Goal: Task Accomplishment & Management: Manage account settings

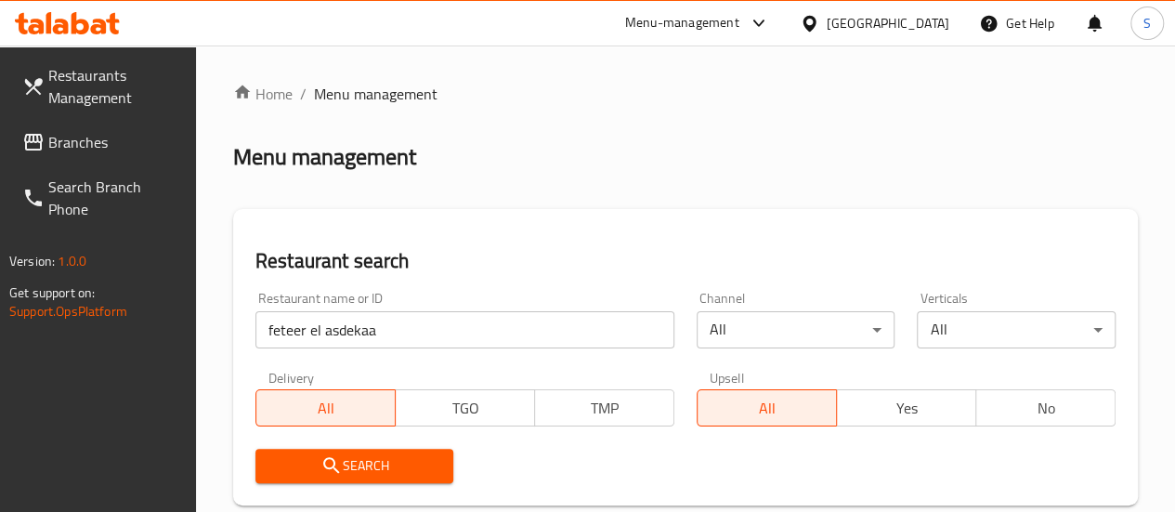
click at [361, 328] on input "feteer el asdekaa" at bounding box center [465, 329] width 419 height 37
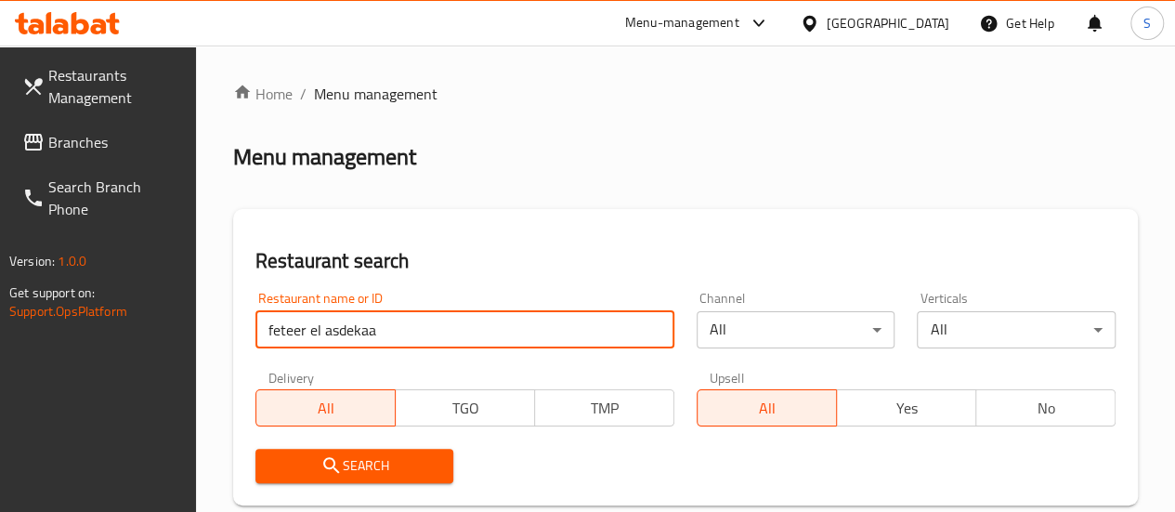
click at [361, 328] on input "feteer el asdekaa" at bounding box center [465, 329] width 419 height 37
paste input "668201"
type input "668201"
click button "Search" at bounding box center [355, 466] width 199 height 34
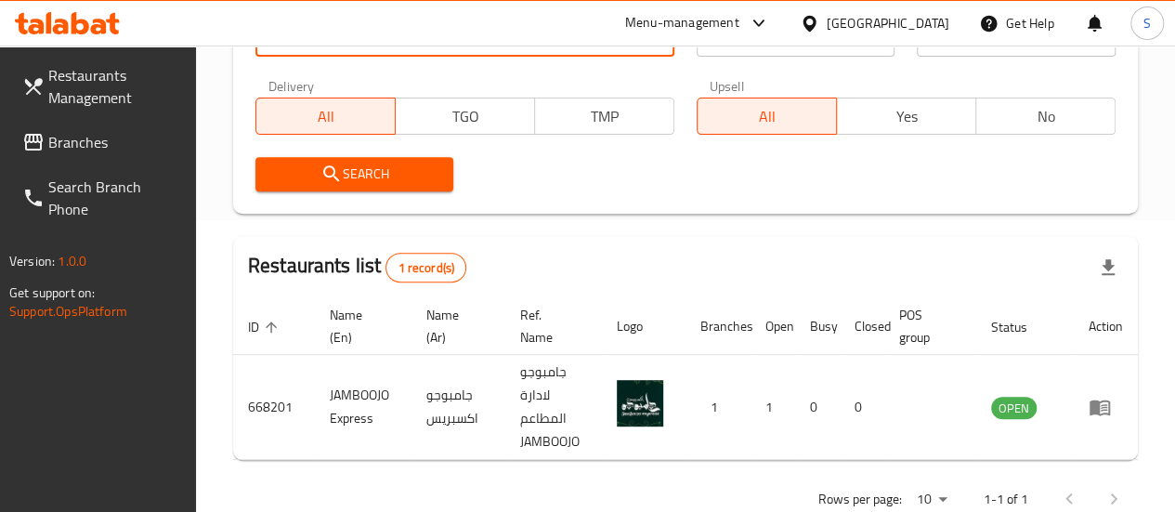
scroll to position [293, 0]
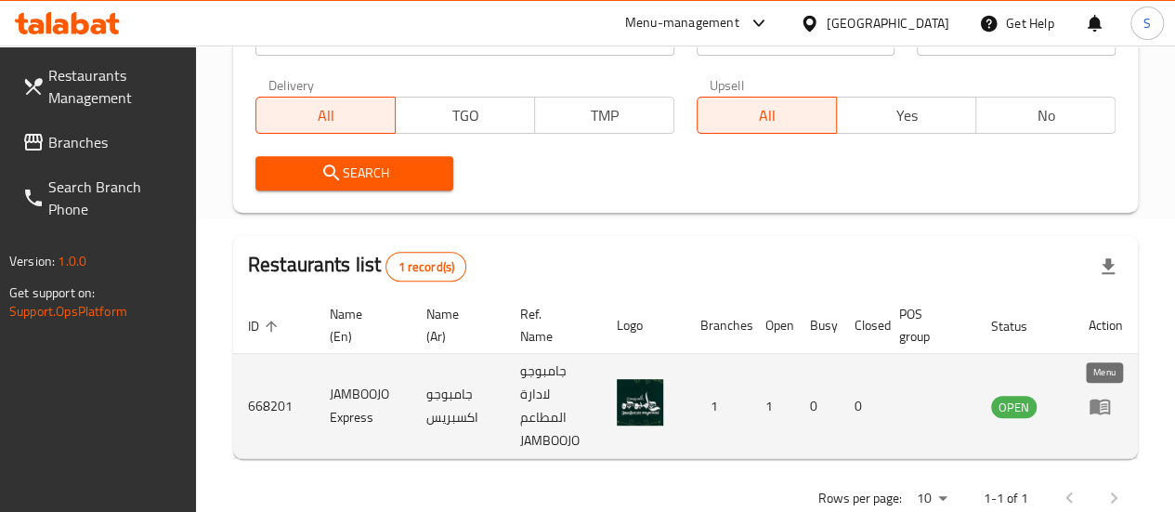
click at [1096, 413] on icon "enhanced table" at bounding box center [1100, 408] width 20 height 16
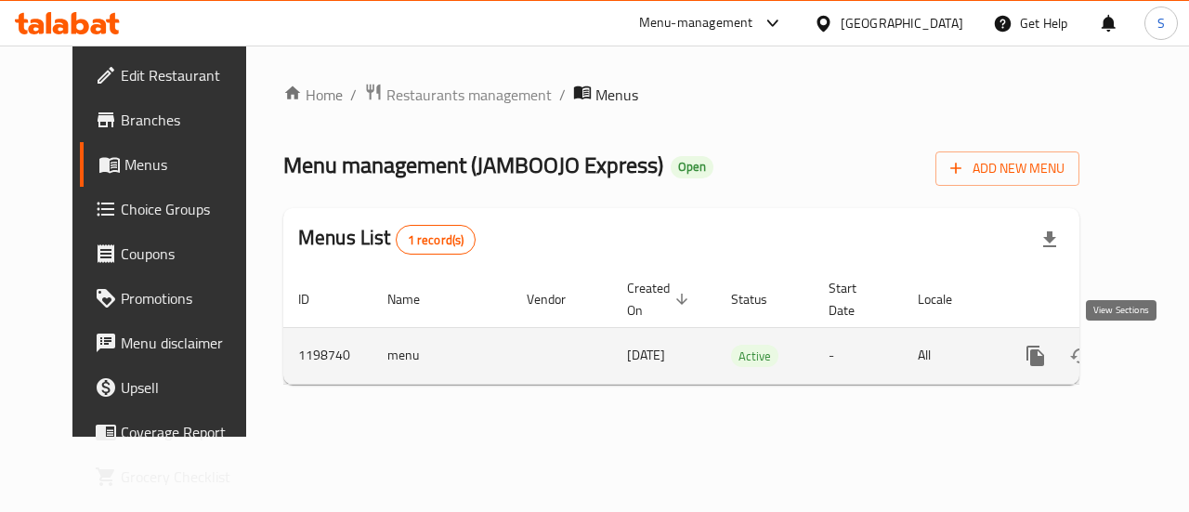
click at [1159, 355] on icon "enhanced table" at bounding box center [1170, 356] width 22 height 22
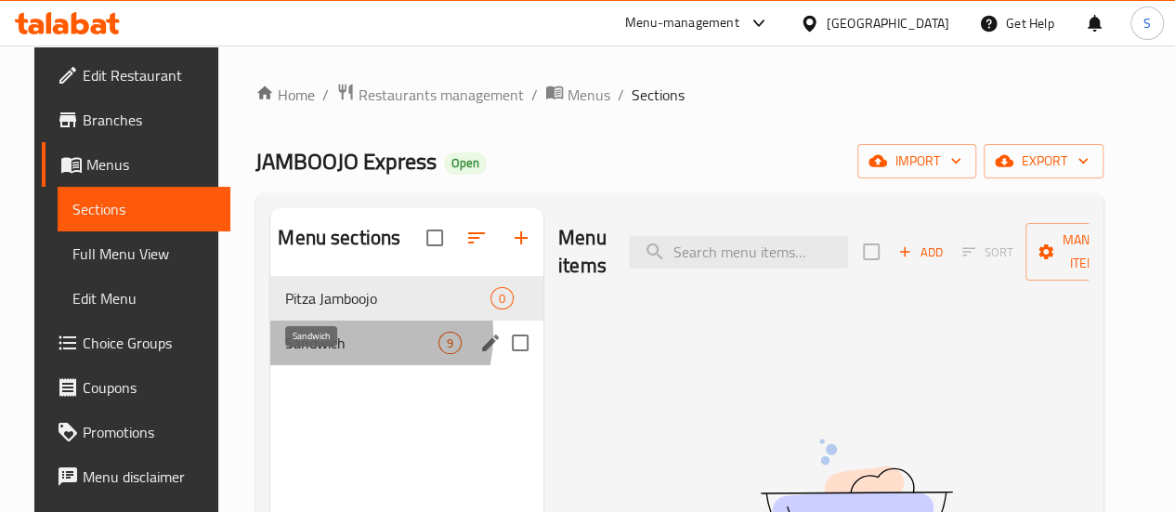
click at [324, 354] on span "Sandwich" at bounding box center [361, 343] width 153 height 22
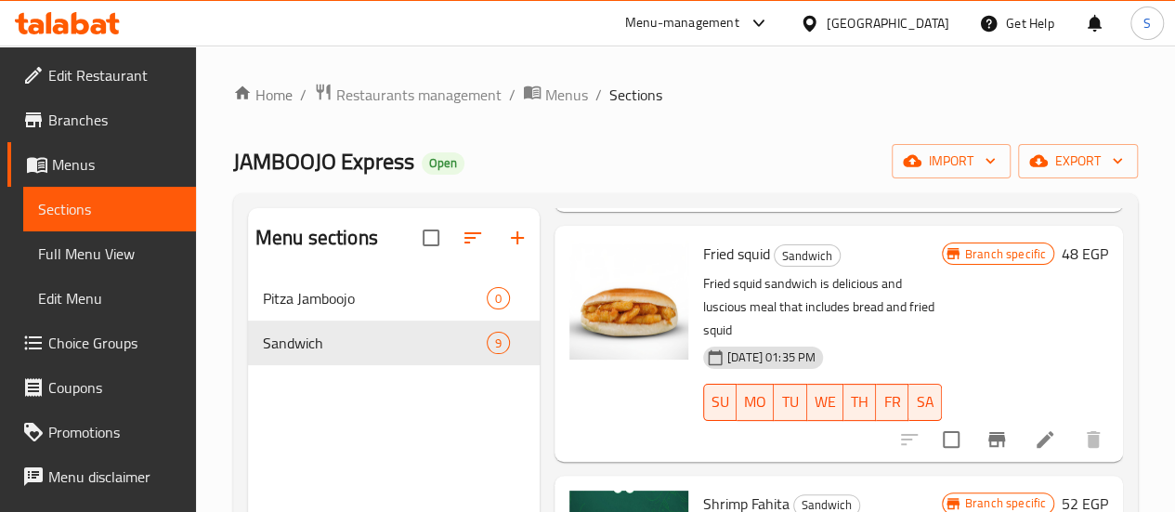
scroll to position [297, 0]
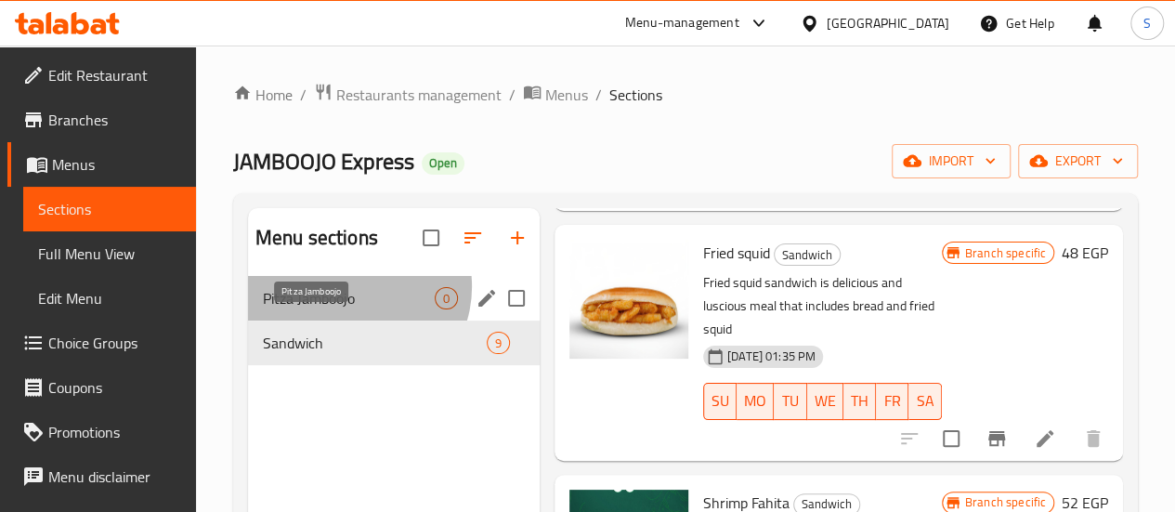
click at [353, 309] on span "Pitza Jamboojo" at bounding box center [349, 298] width 172 height 22
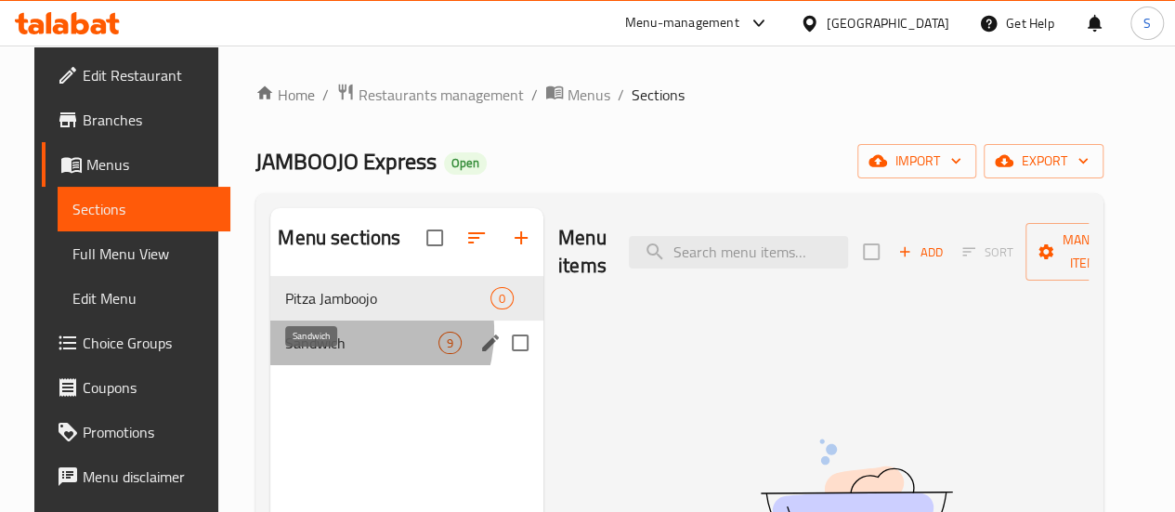
click at [326, 354] on span "Sandwich" at bounding box center [361, 343] width 153 height 22
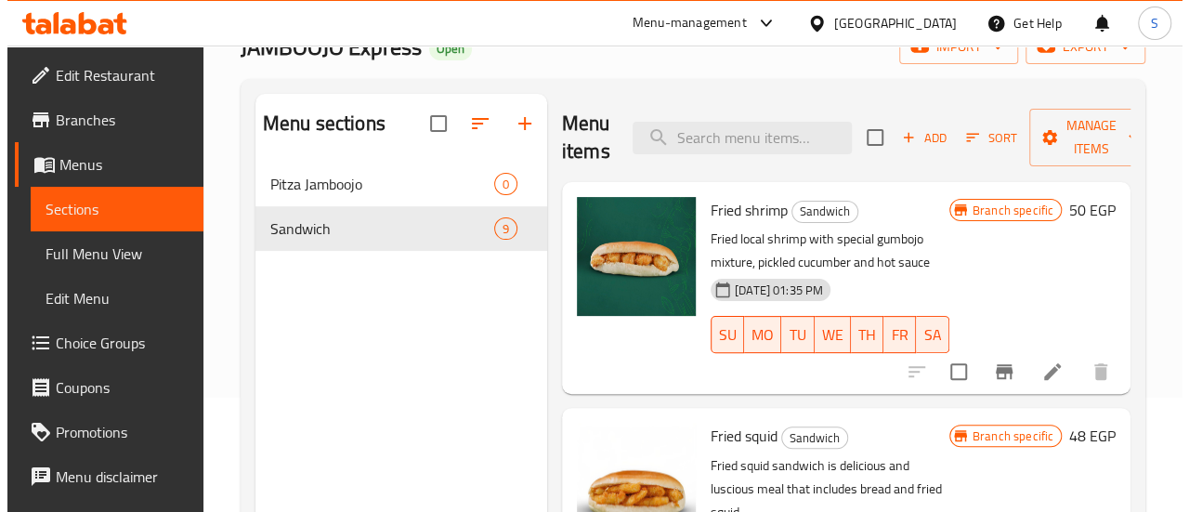
scroll to position [113, 0]
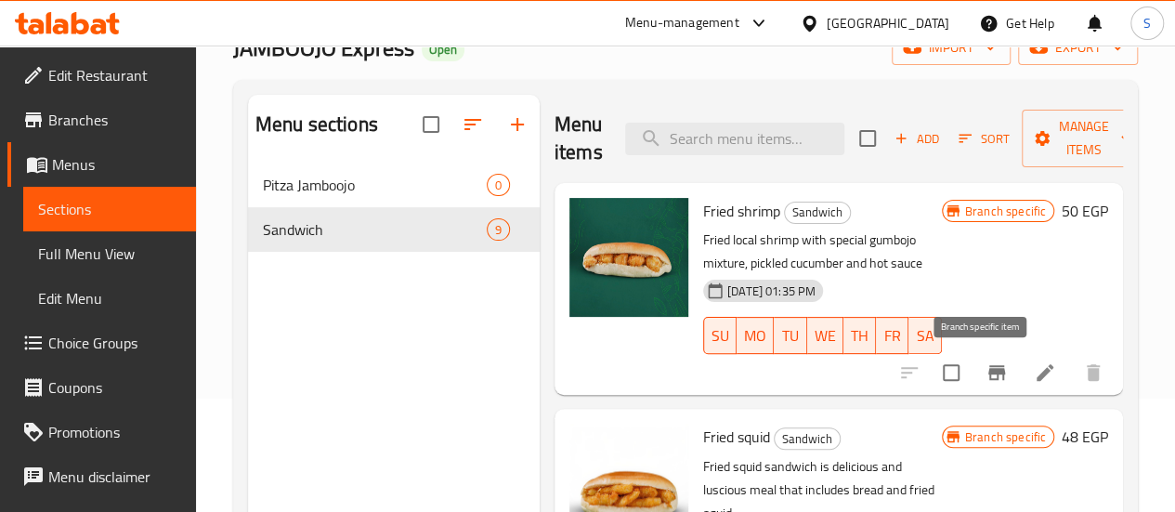
click at [996, 373] on button "Branch-specific-item" at bounding box center [997, 372] width 45 height 45
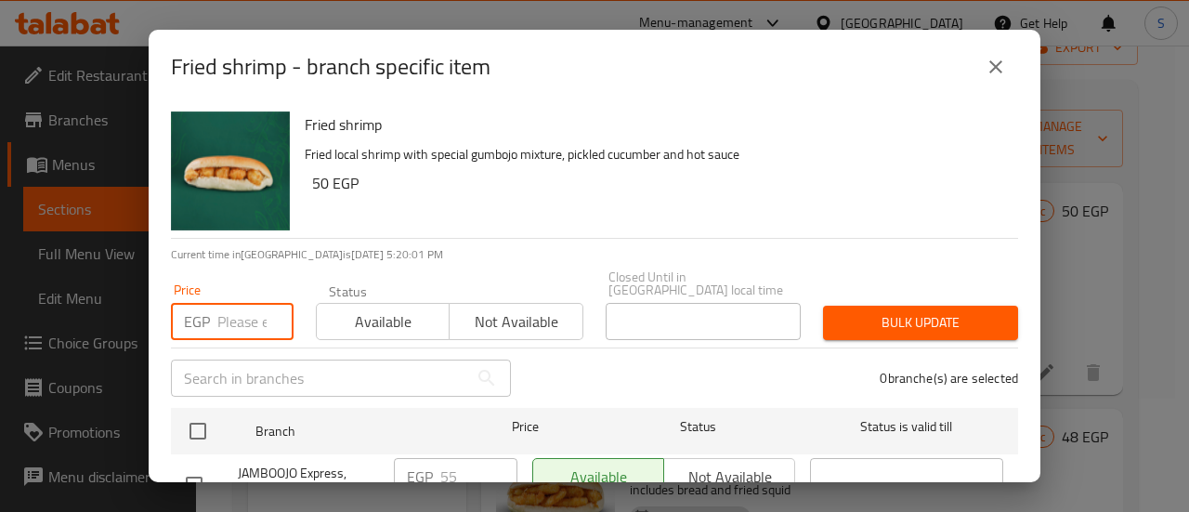
click at [231, 319] on input "number" at bounding box center [255, 321] width 76 height 37
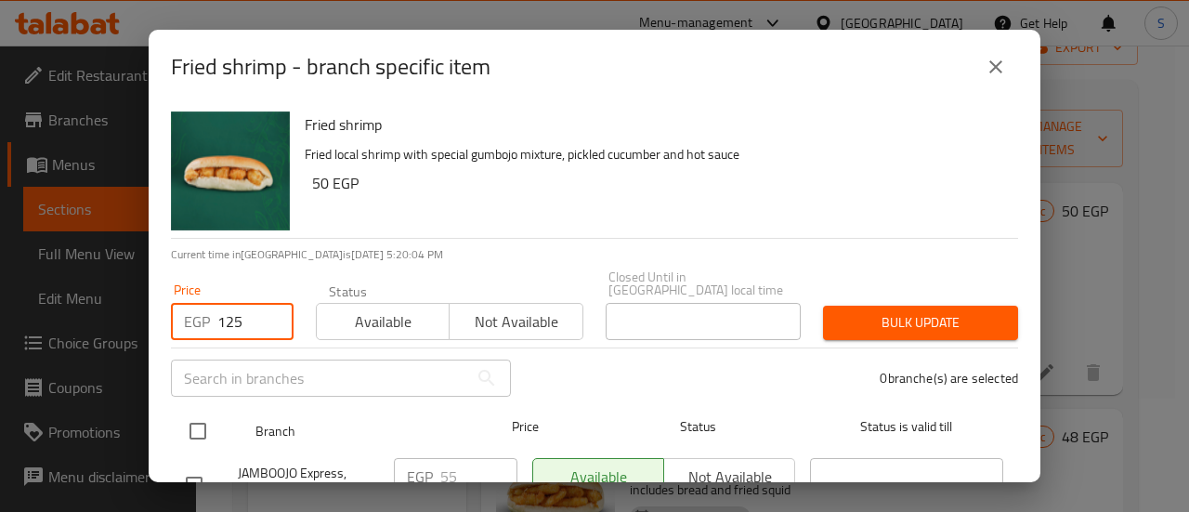
type input "125"
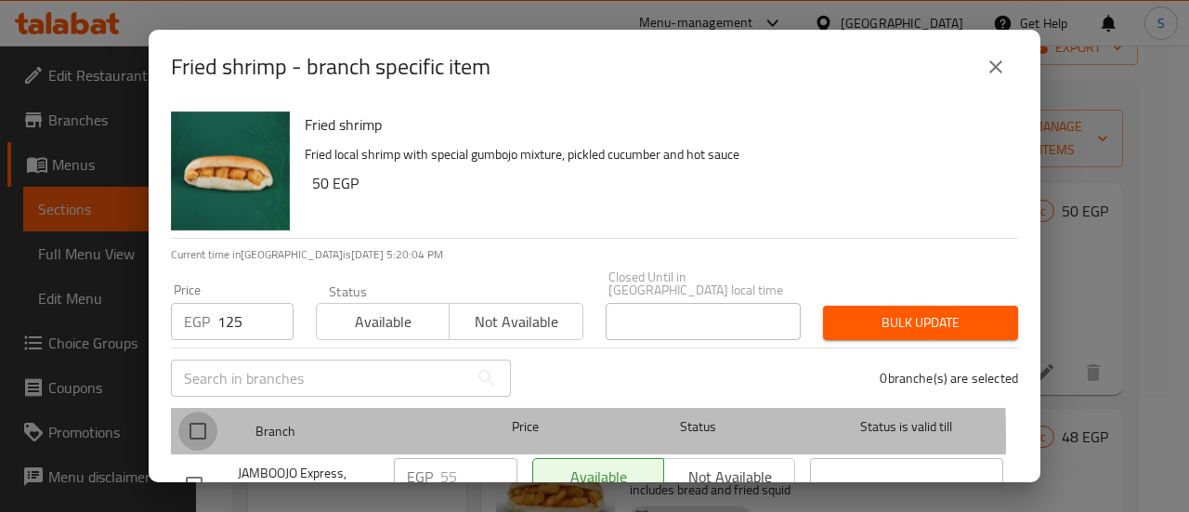
click at [187, 425] on input "checkbox" at bounding box center [197, 431] width 39 height 39
checkbox input "true"
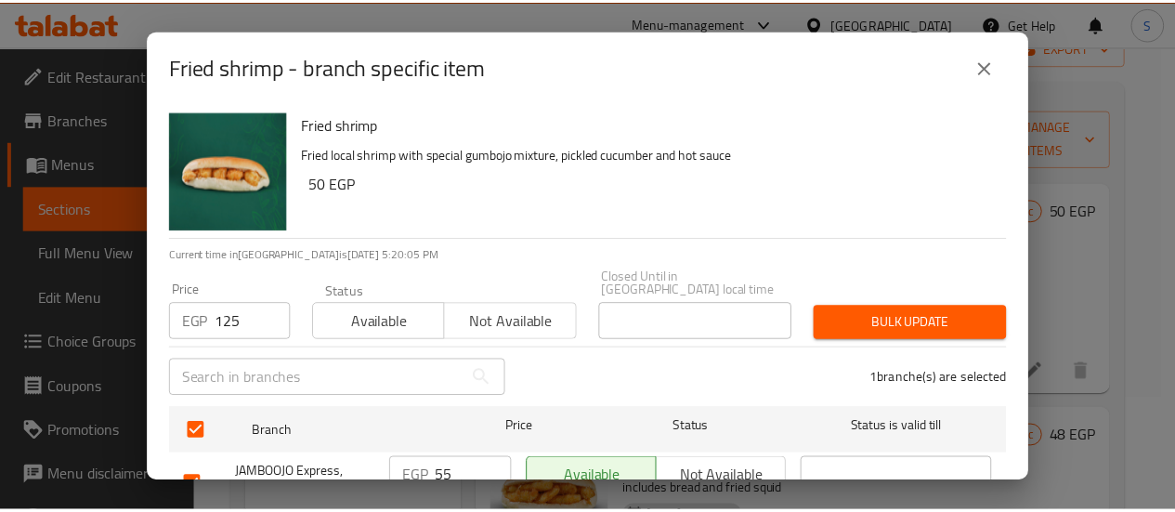
scroll to position [69, 0]
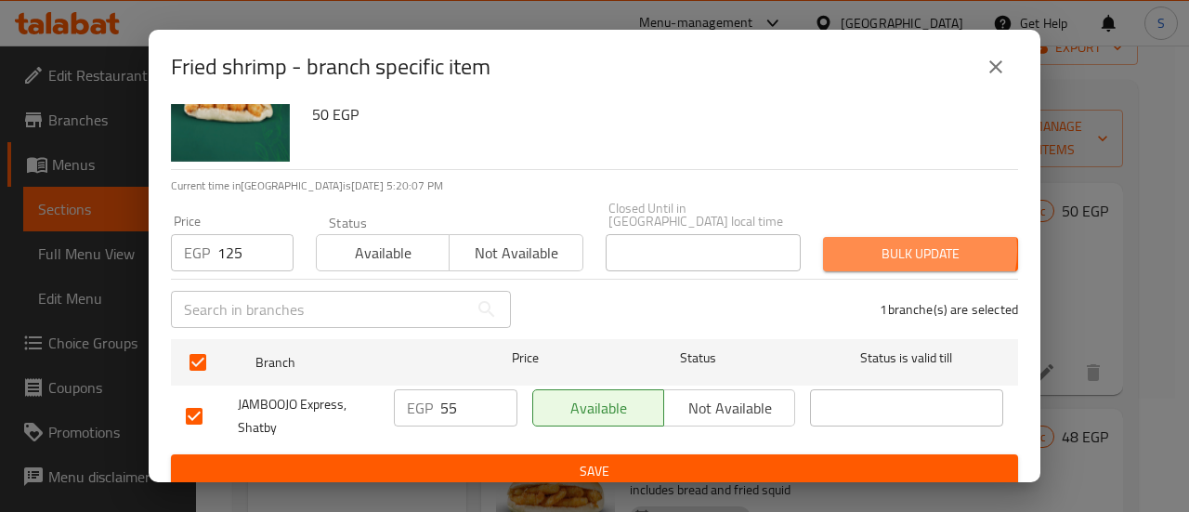
click at [888, 243] on span "Bulk update" at bounding box center [920, 254] width 165 height 23
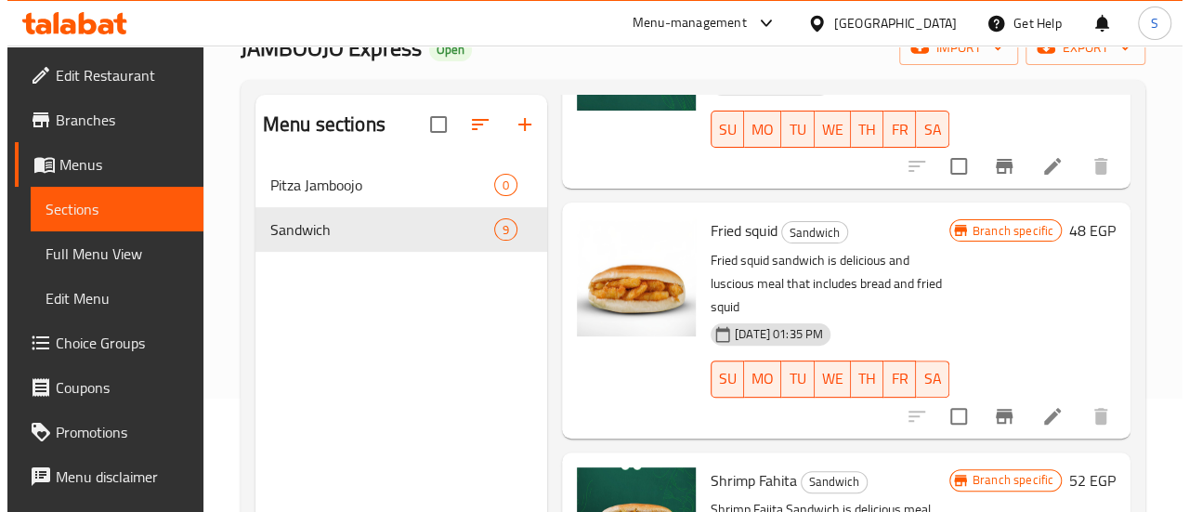
scroll to position [207, 0]
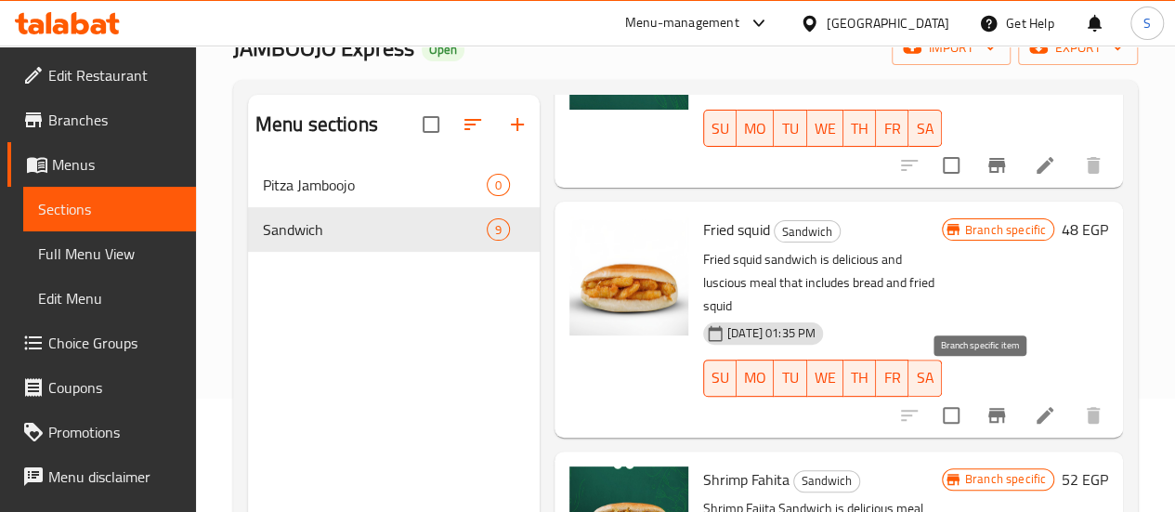
click at [989, 408] on icon "Branch-specific-item" at bounding box center [997, 415] width 17 height 15
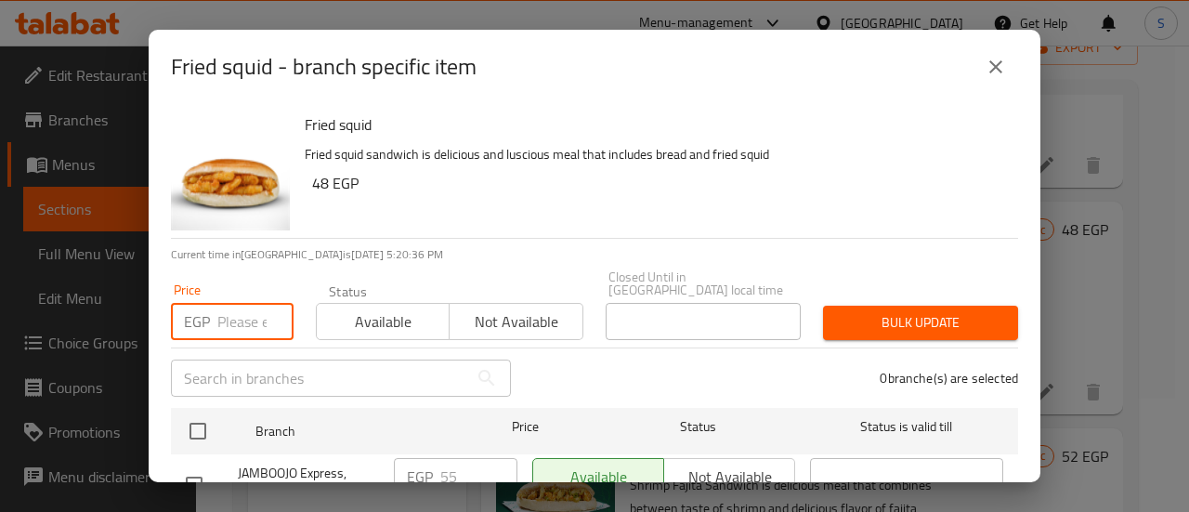
click at [252, 313] on input "number" at bounding box center [255, 321] width 76 height 37
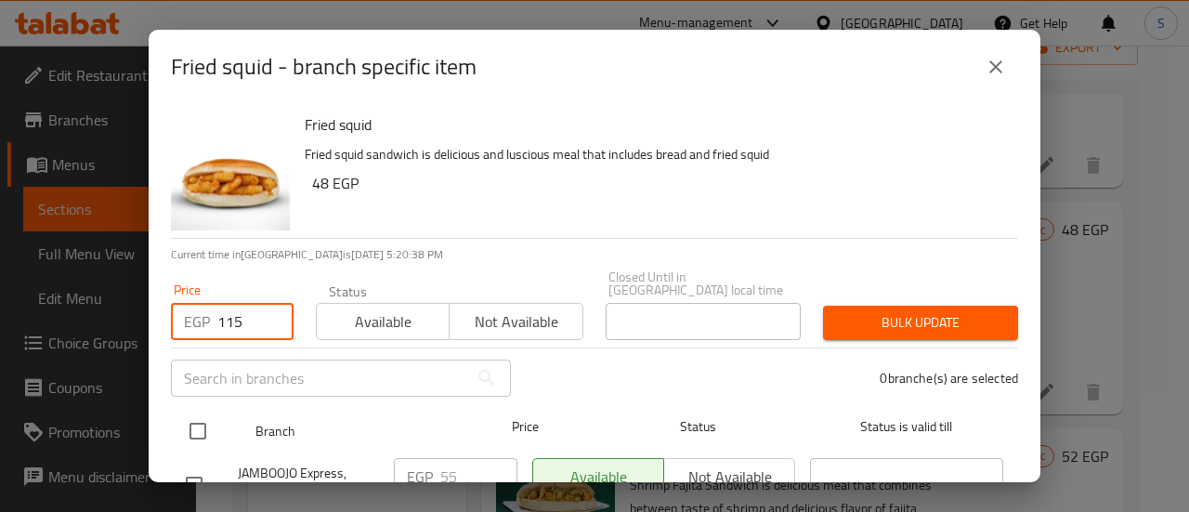
type input "115"
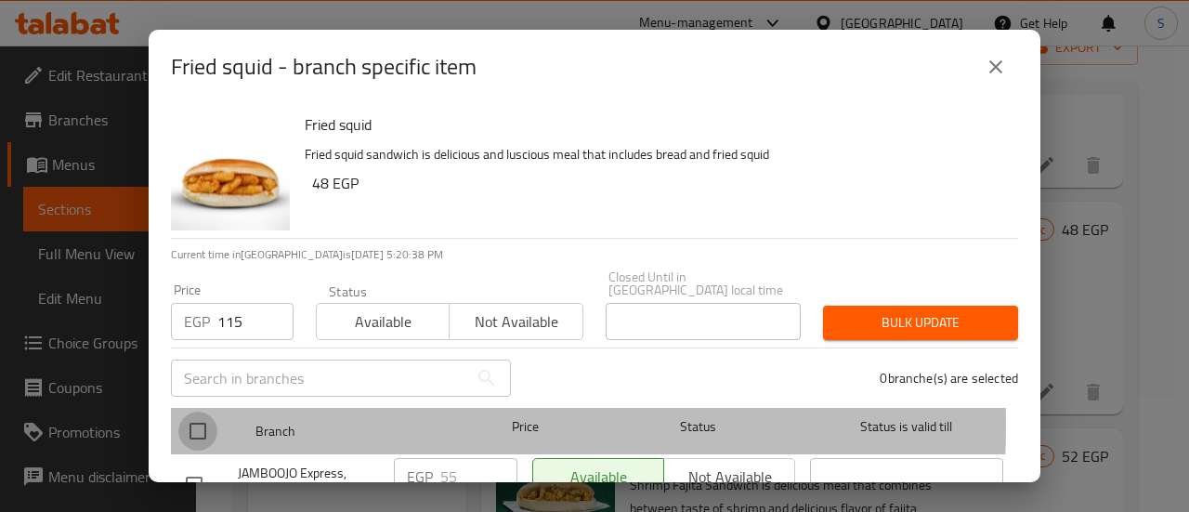
click at [211, 412] on input "checkbox" at bounding box center [197, 431] width 39 height 39
checkbox input "true"
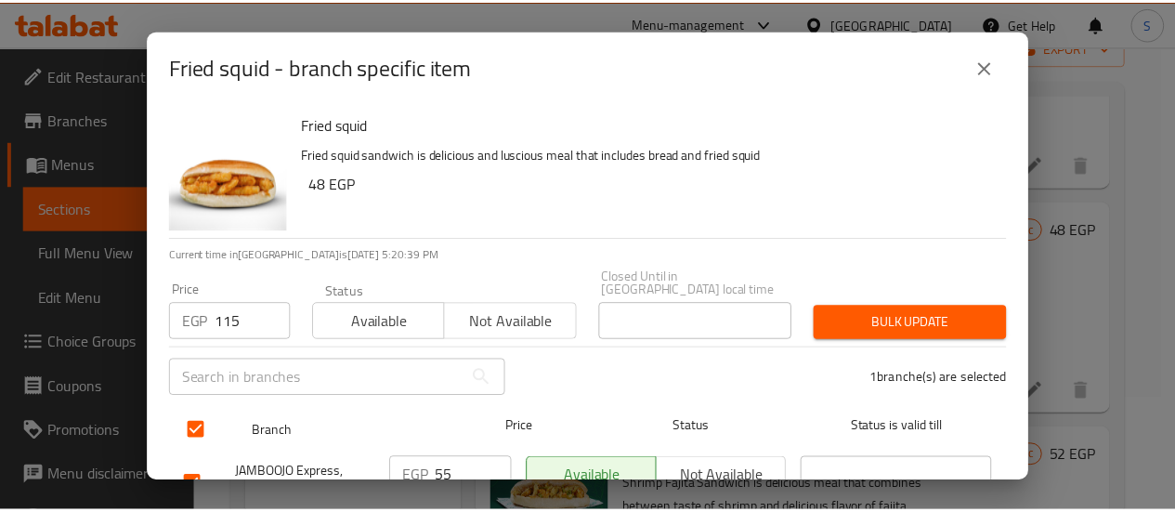
scroll to position [69, 0]
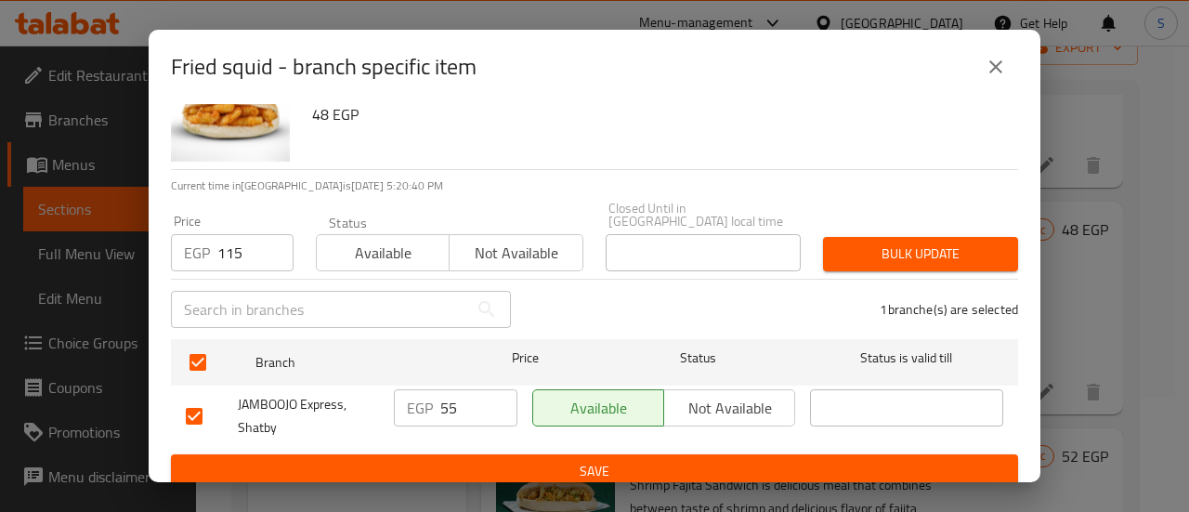
click at [897, 250] on span "Bulk update" at bounding box center [920, 254] width 165 height 23
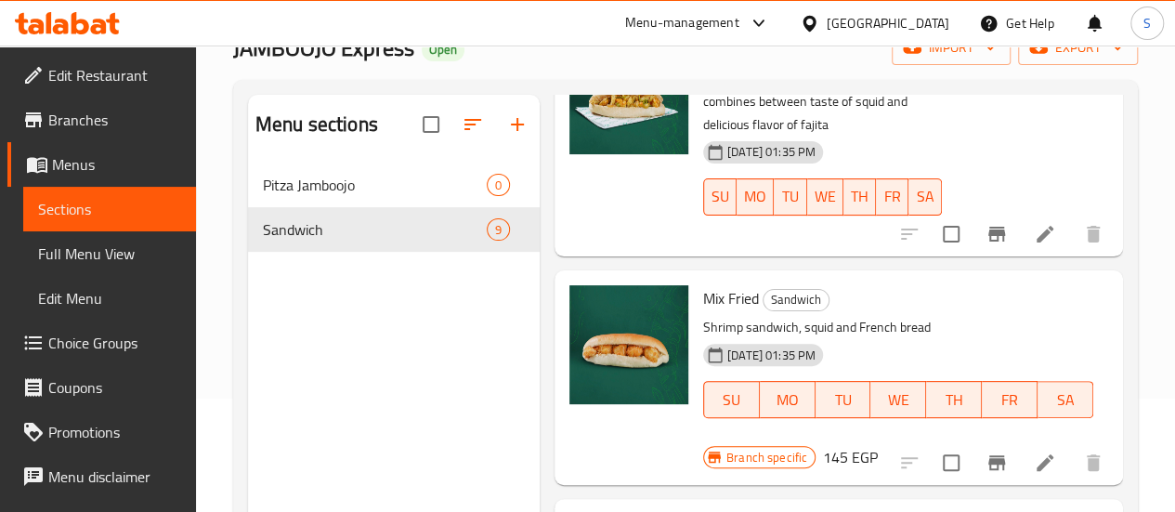
scroll to position [888, 0]
click at [989, 454] on icon "Branch-specific-item" at bounding box center [997, 461] width 17 height 15
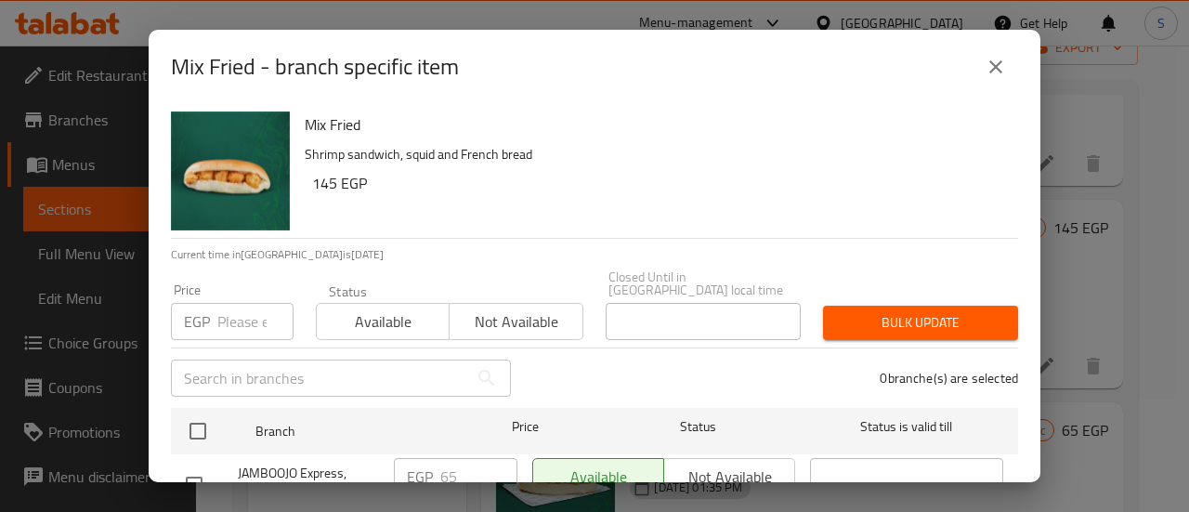
click at [254, 313] on input "number" at bounding box center [255, 321] width 76 height 37
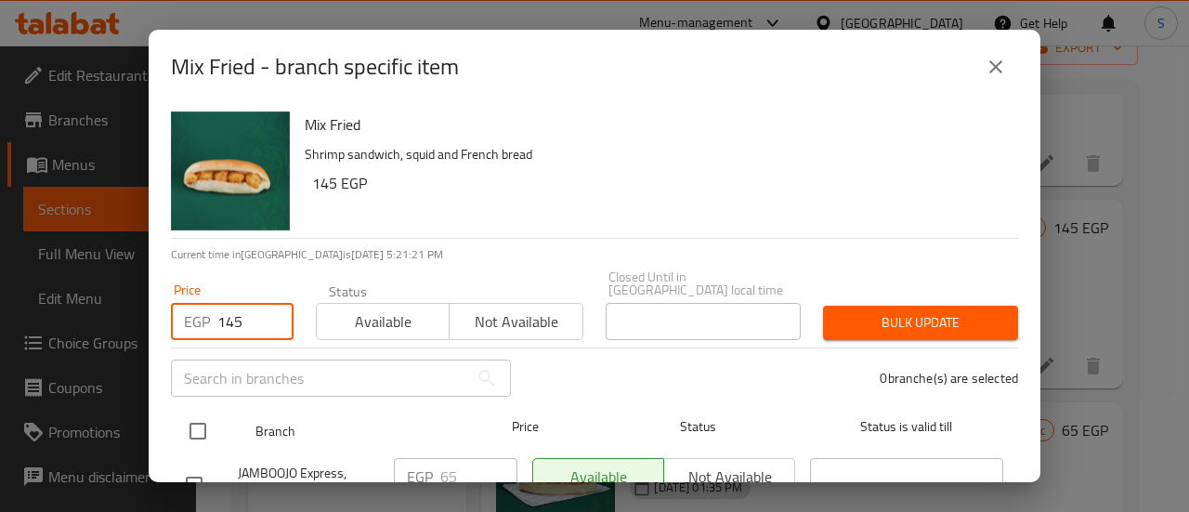
type input "145"
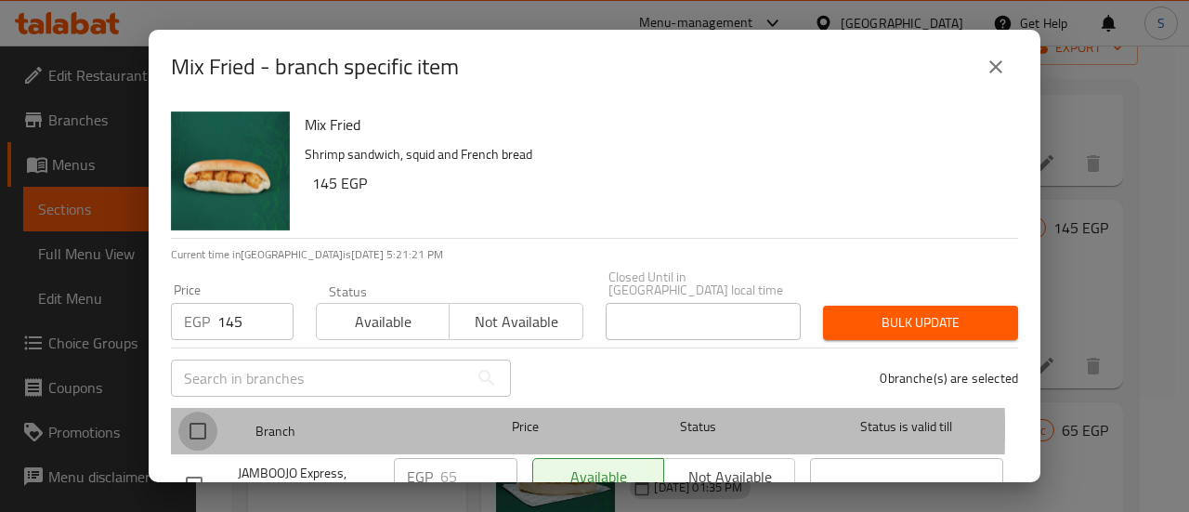
click at [201, 415] on input "checkbox" at bounding box center [197, 431] width 39 height 39
checkbox input "true"
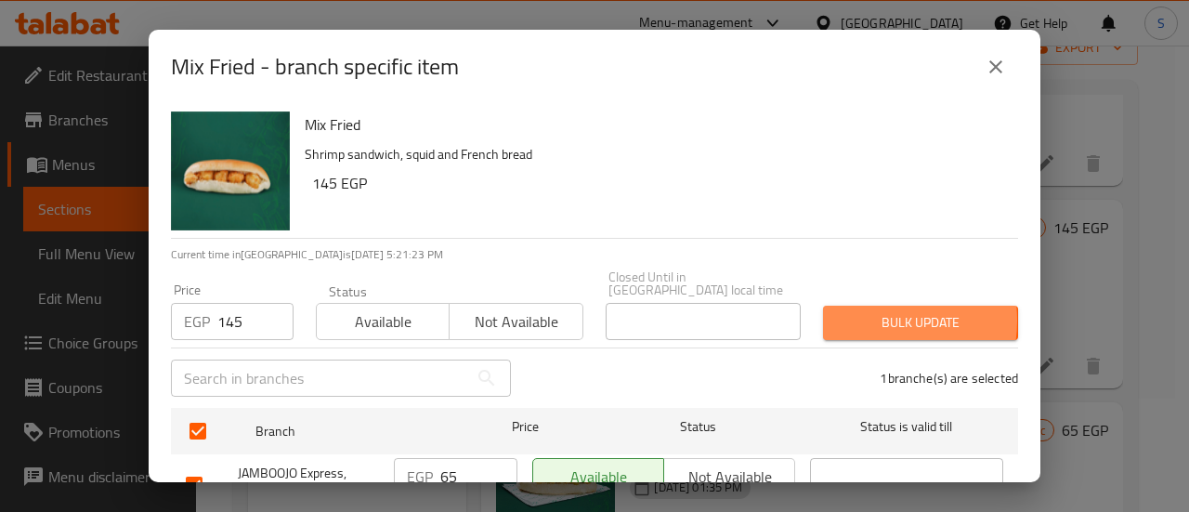
click at [864, 311] on span "Bulk update" at bounding box center [920, 322] width 165 height 23
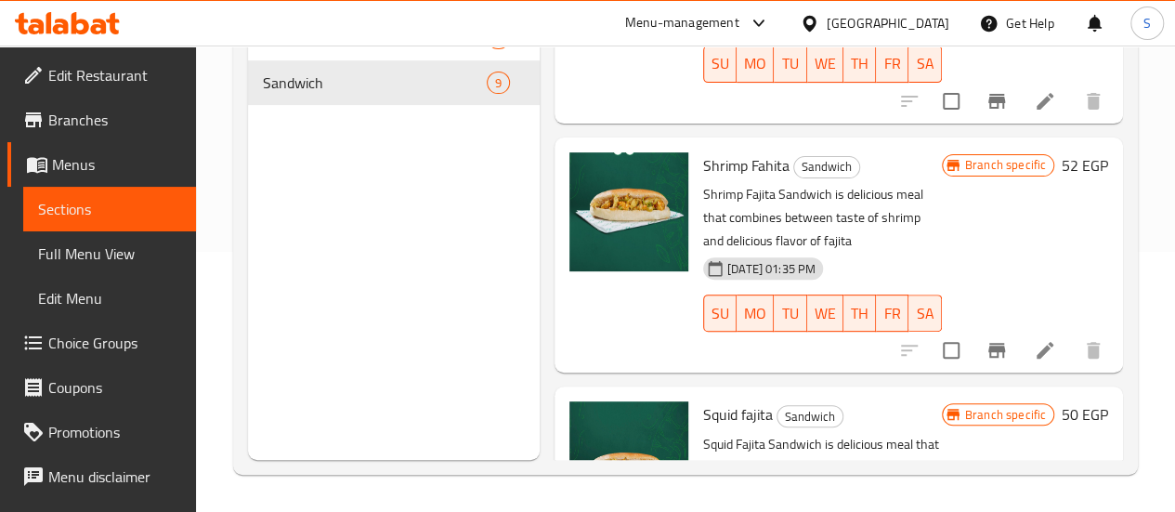
scroll to position [372, 0]
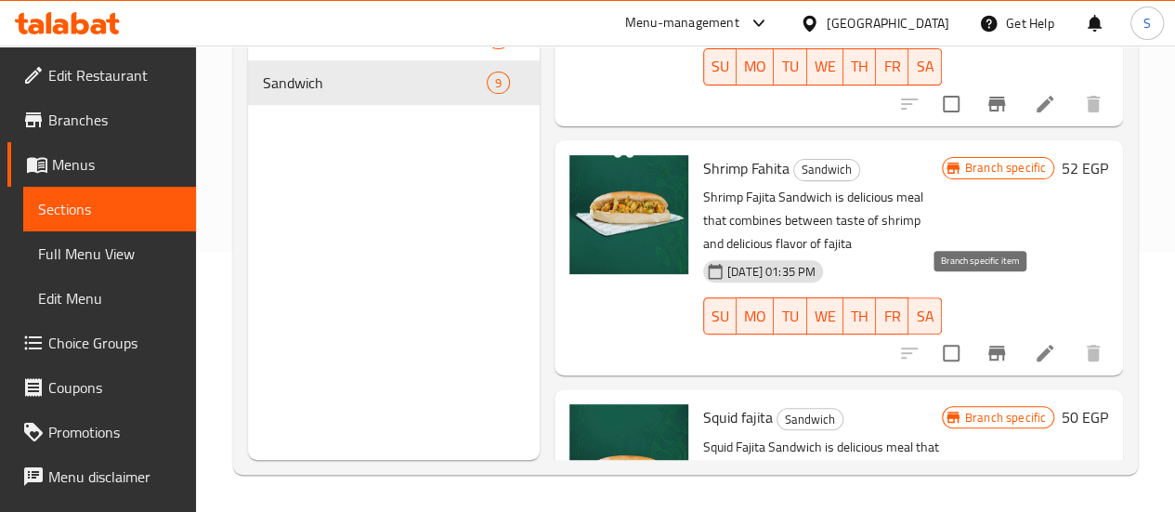
click at [989, 346] on icon "Branch-specific-item" at bounding box center [997, 353] width 17 height 15
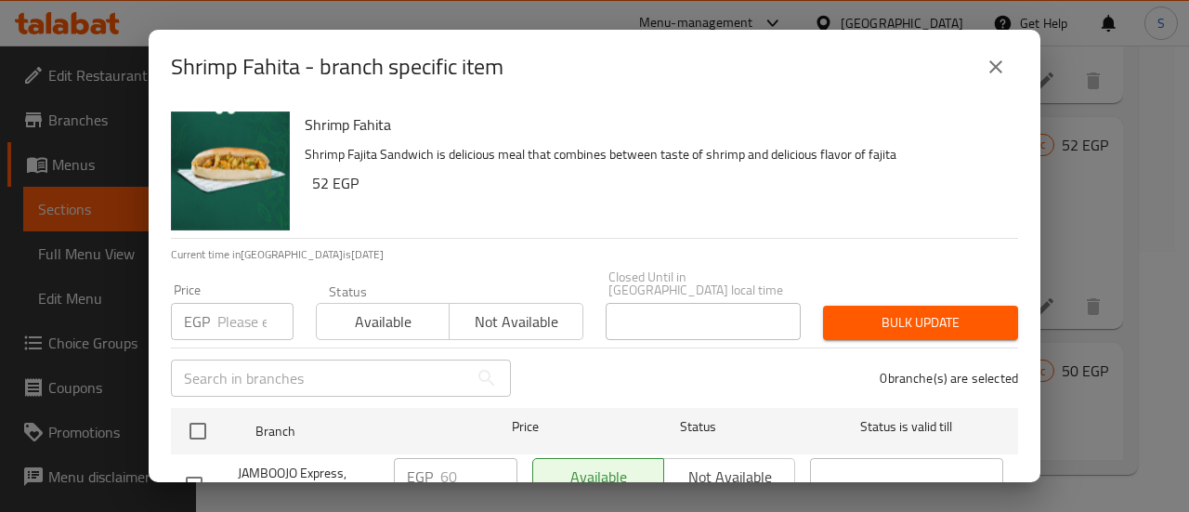
click at [236, 317] on input "number" at bounding box center [255, 321] width 76 height 37
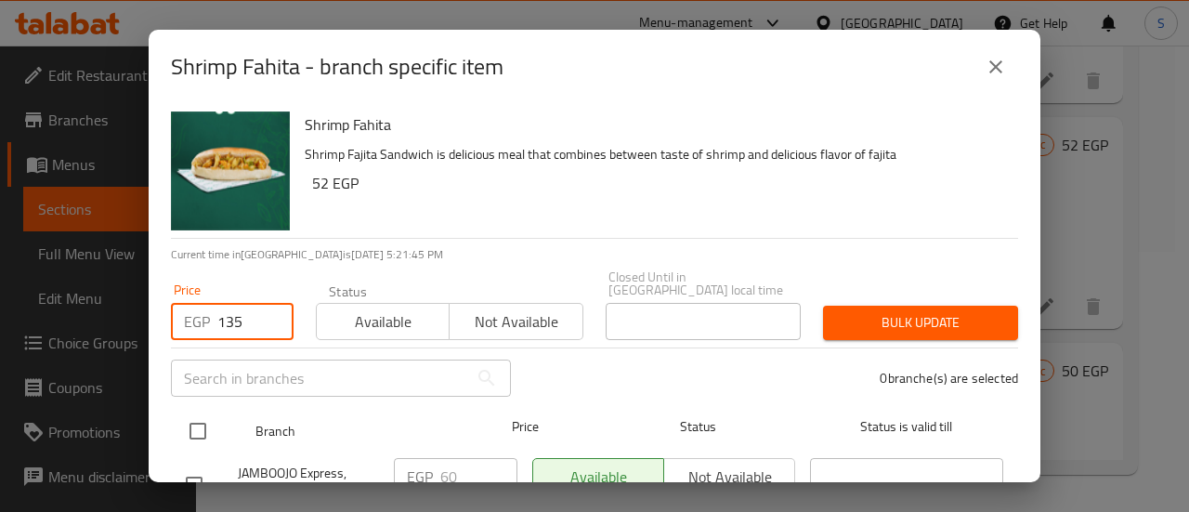
type input "135"
click at [200, 415] on input "checkbox" at bounding box center [197, 431] width 39 height 39
checkbox input "true"
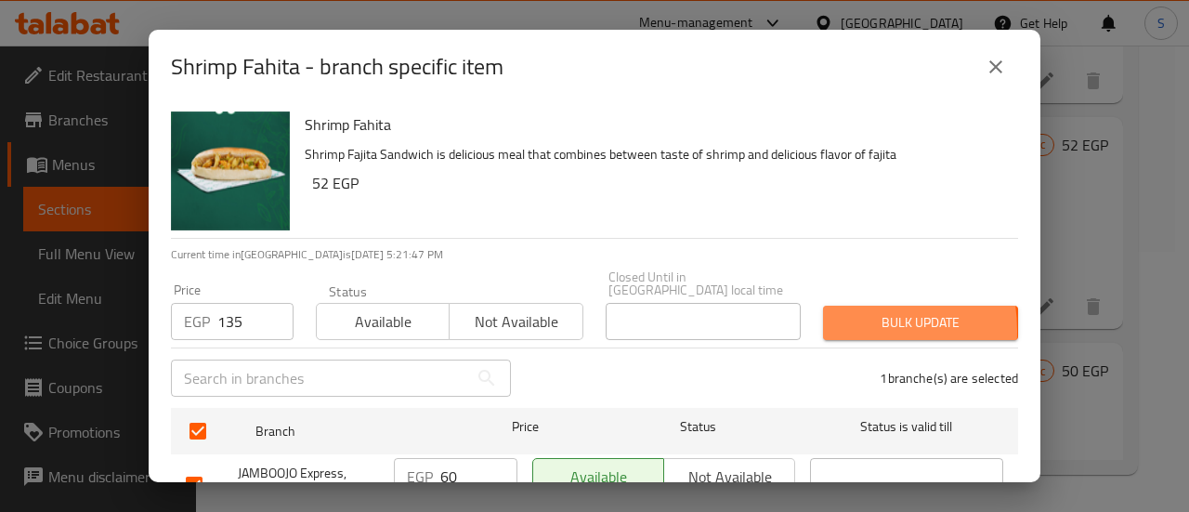
click at [823, 318] on button "Bulk update" at bounding box center [920, 323] width 195 height 34
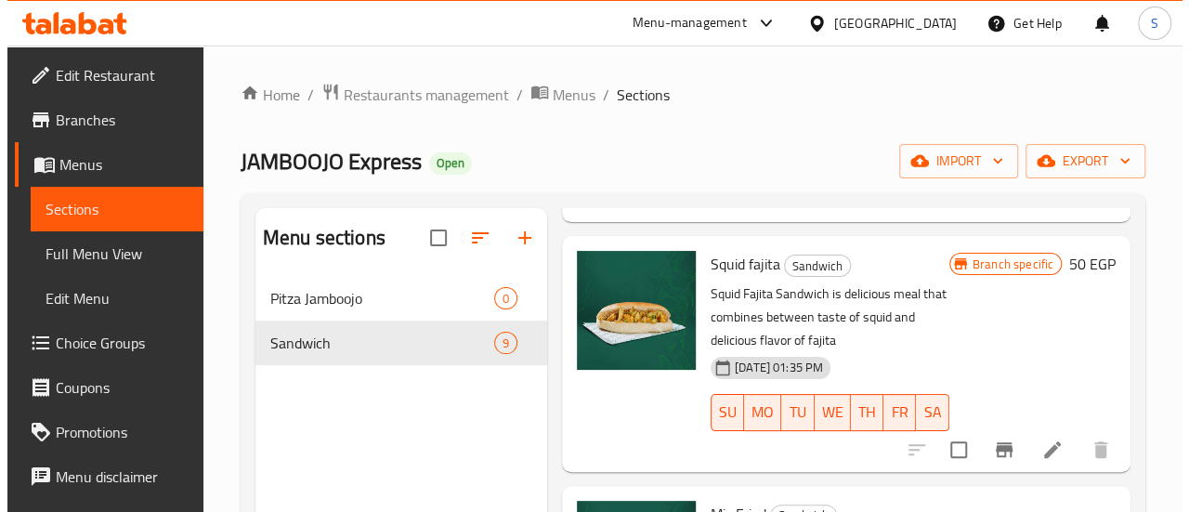
scroll to position [784, 0]
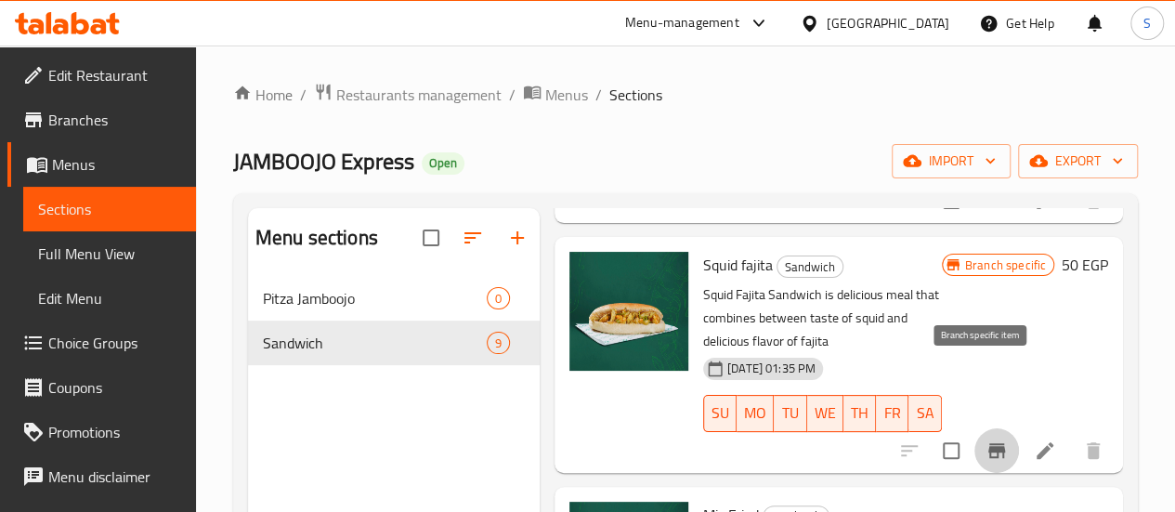
click at [999, 428] on button "Branch-specific-item" at bounding box center [997, 450] width 45 height 45
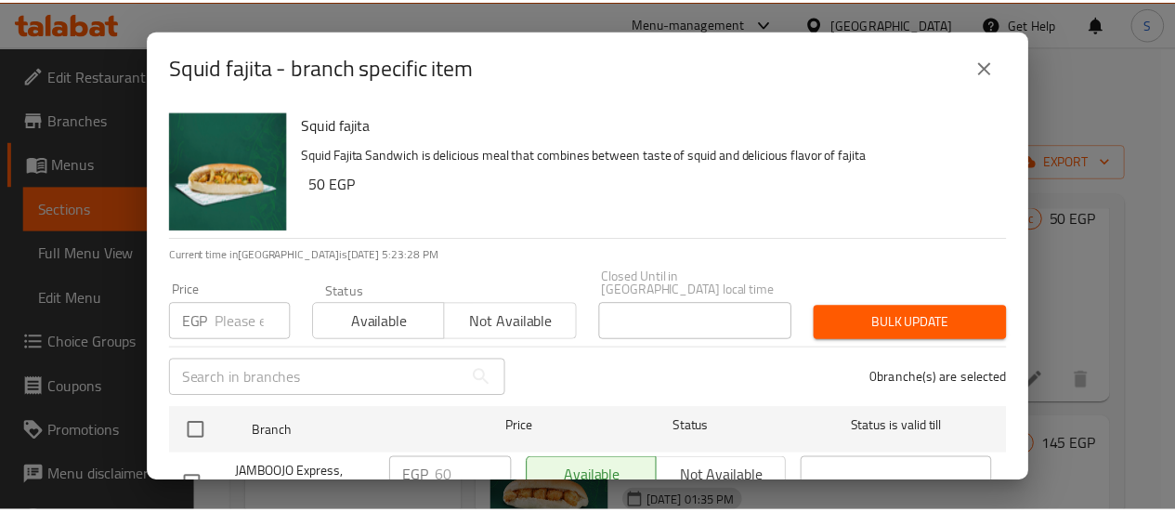
scroll to position [0, 0]
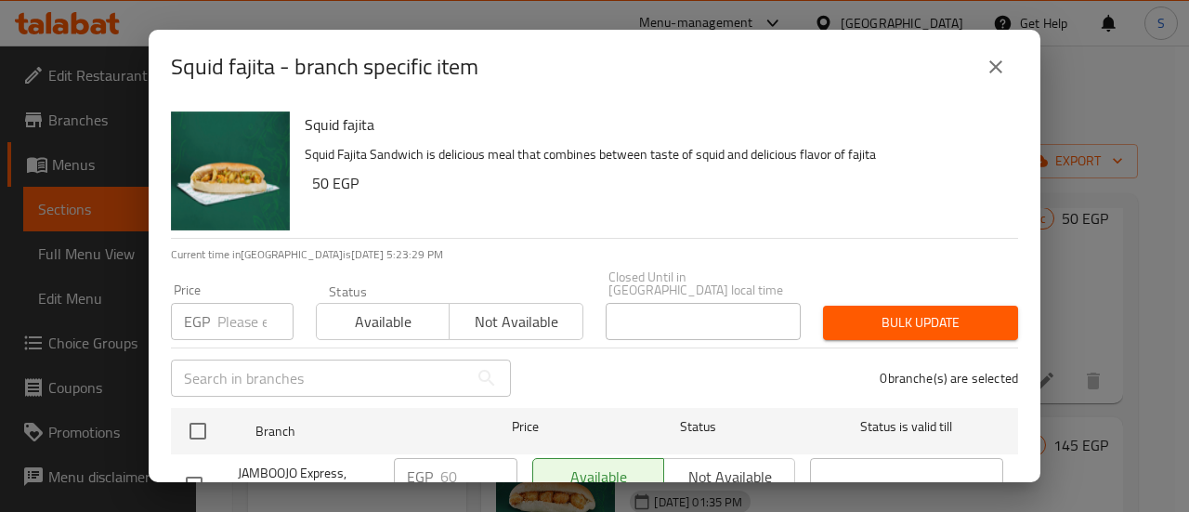
click at [217, 303] on div "EGP Price" at bounding box center [232, 321] width 123 height 37
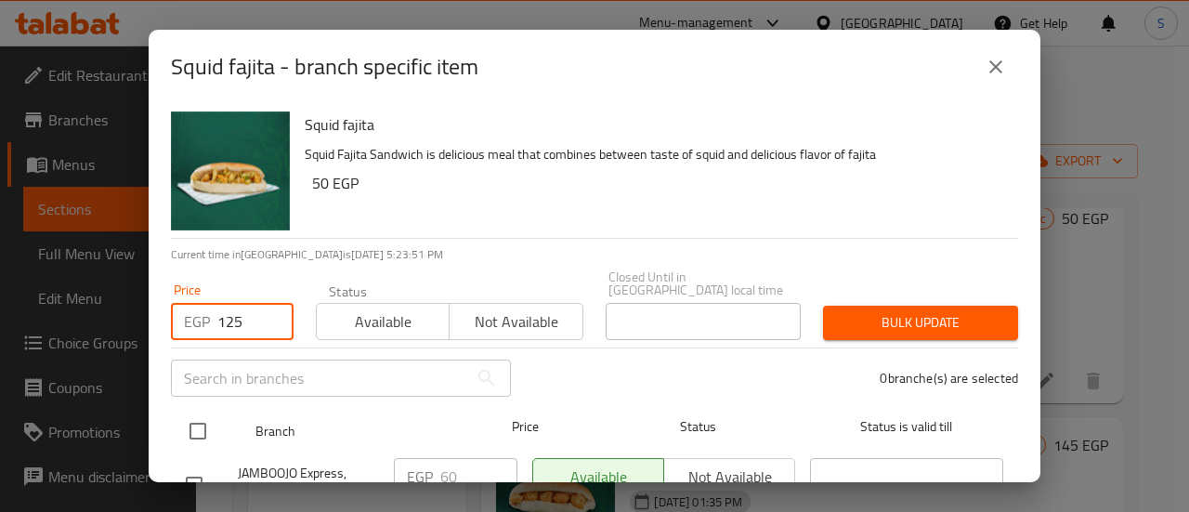
type input "125"
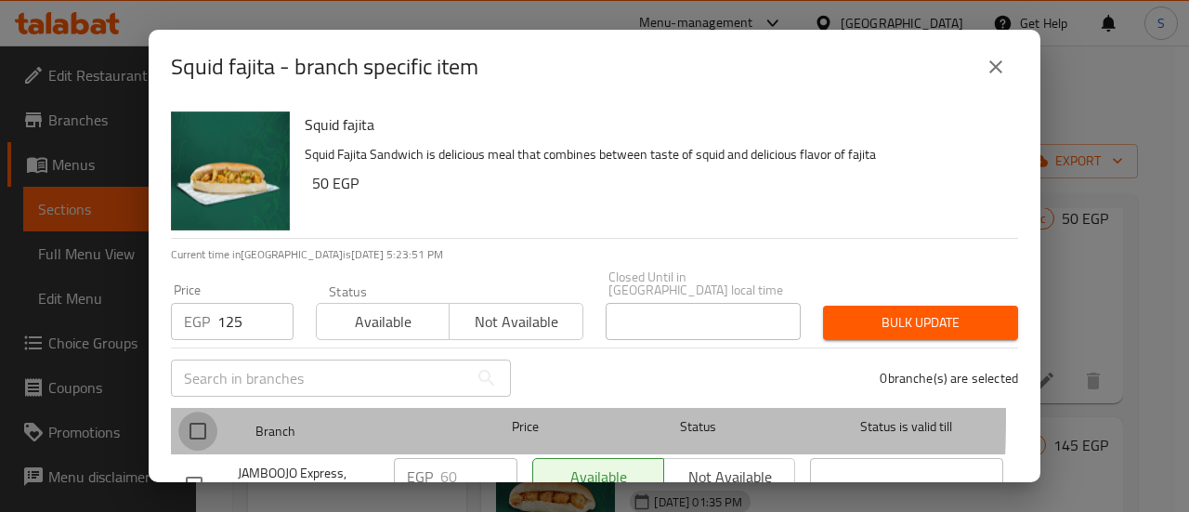
click at [198, 412] on input "checkbox" at bounding box center [197, 431] width 39 height 39
checkbox input "true"
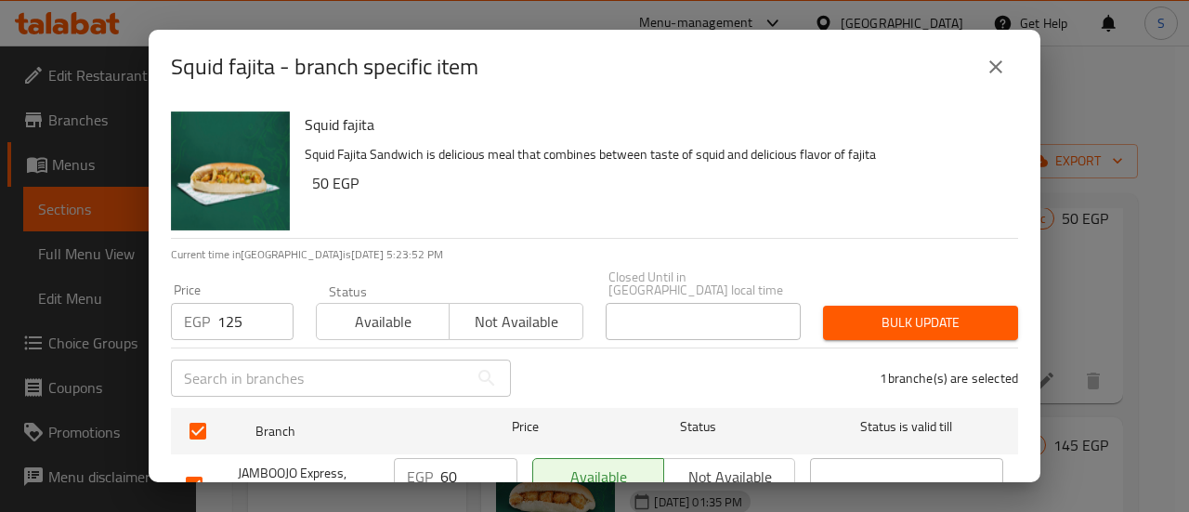
click at [857, 311] on span "Bulk update" at bounding box center [920, 322] width 165 height 23
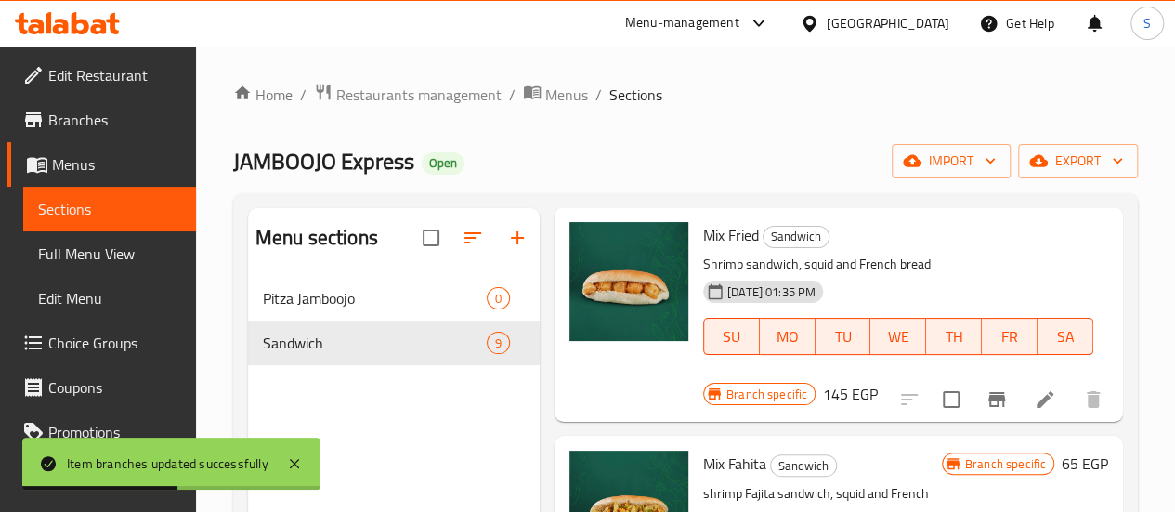
scroll to position [1115, 0]
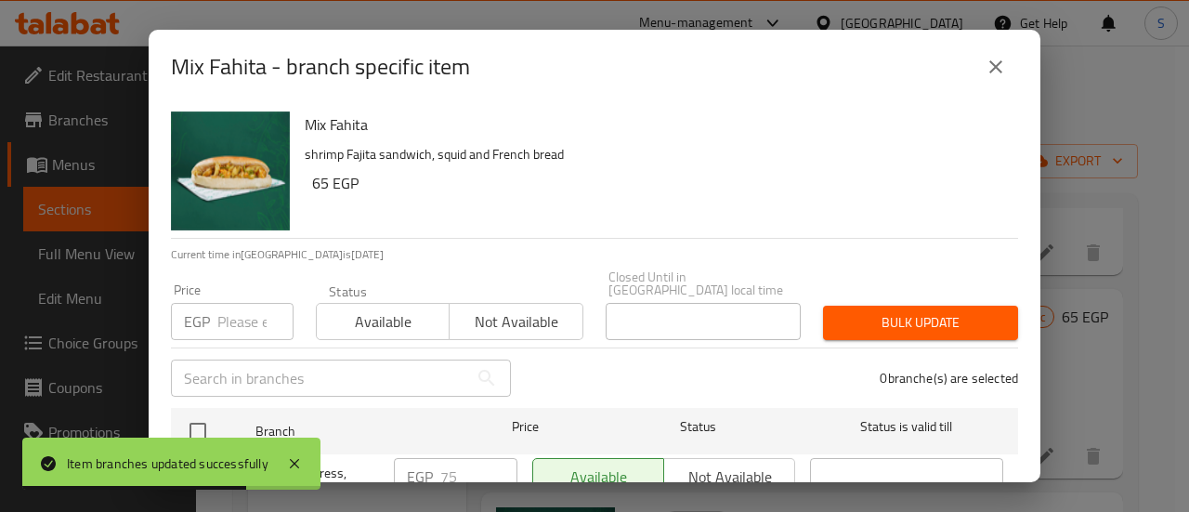
click at [227, 320] on input "number" at bounding box center [255, 321] width 76 height 37
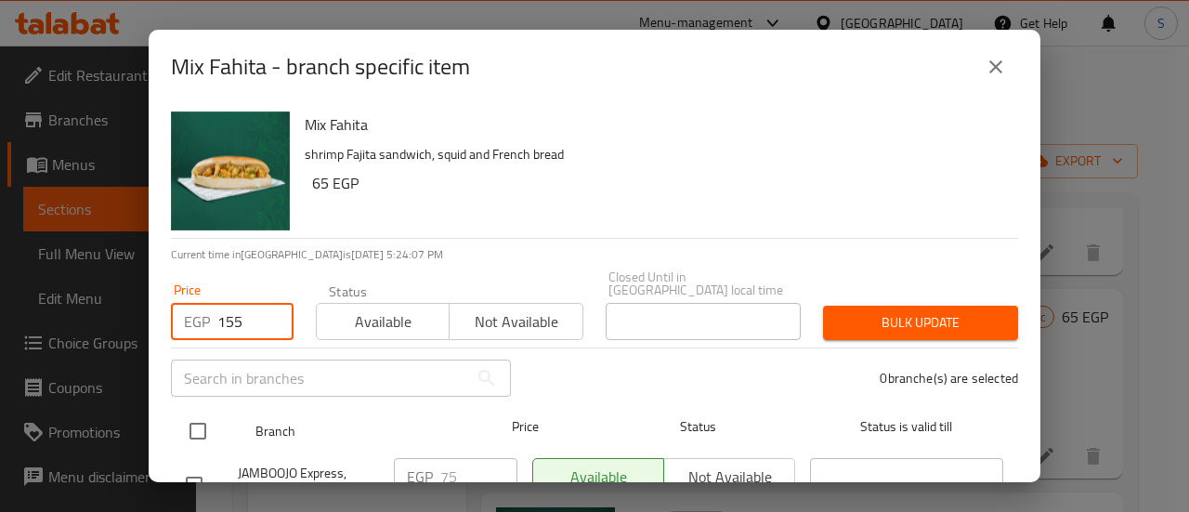
type input "155"
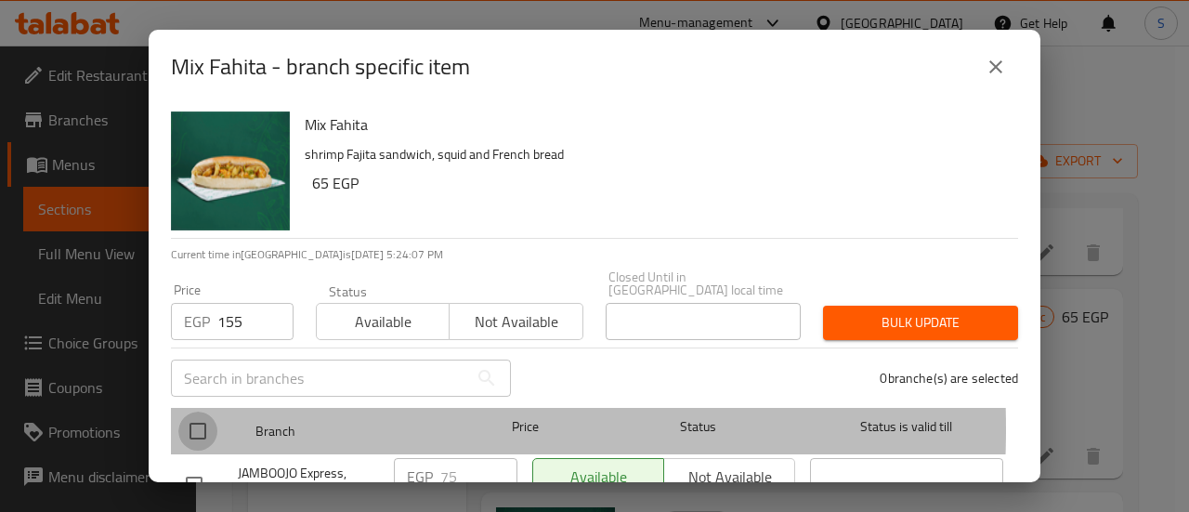
click at [199, 415] on input "checkbox" at bounding box center [197, 431] width 39 height 39
checkbox input "true"
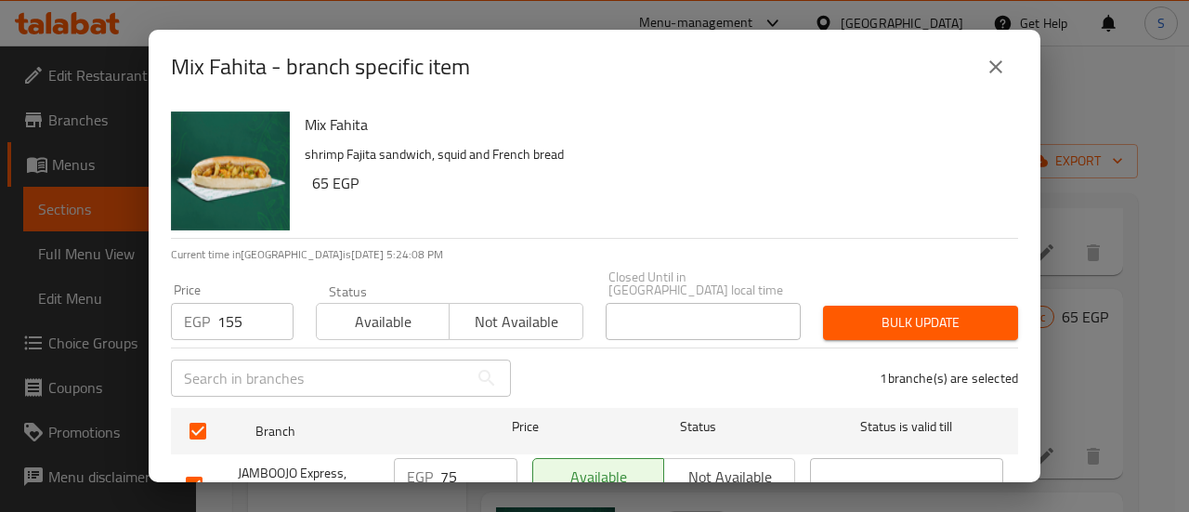
click at [918, 311] on span "Bulk update" at bounding box center [920, 322] width 165 height 23
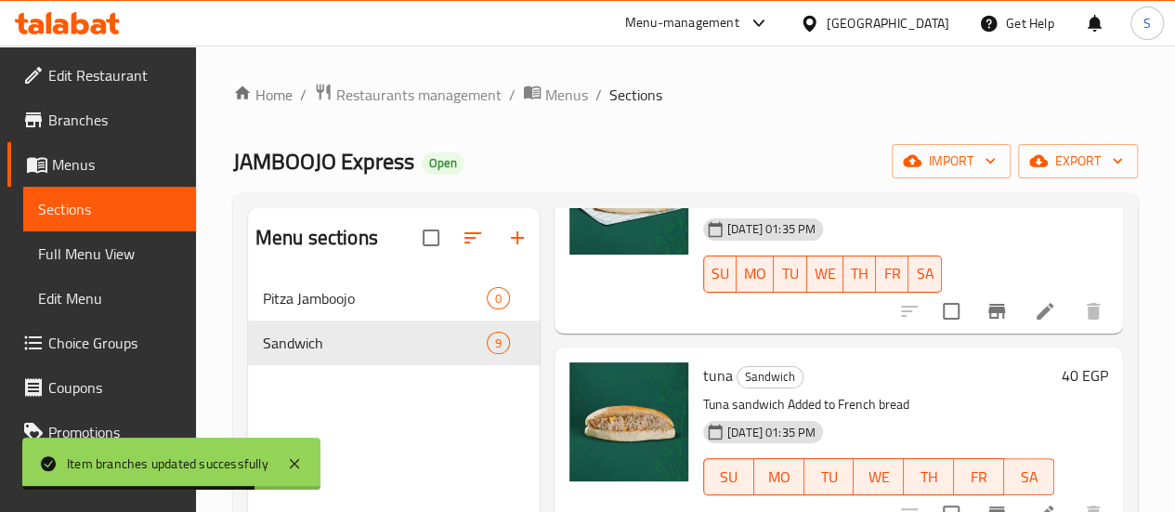
scroll to position [1392, 0]
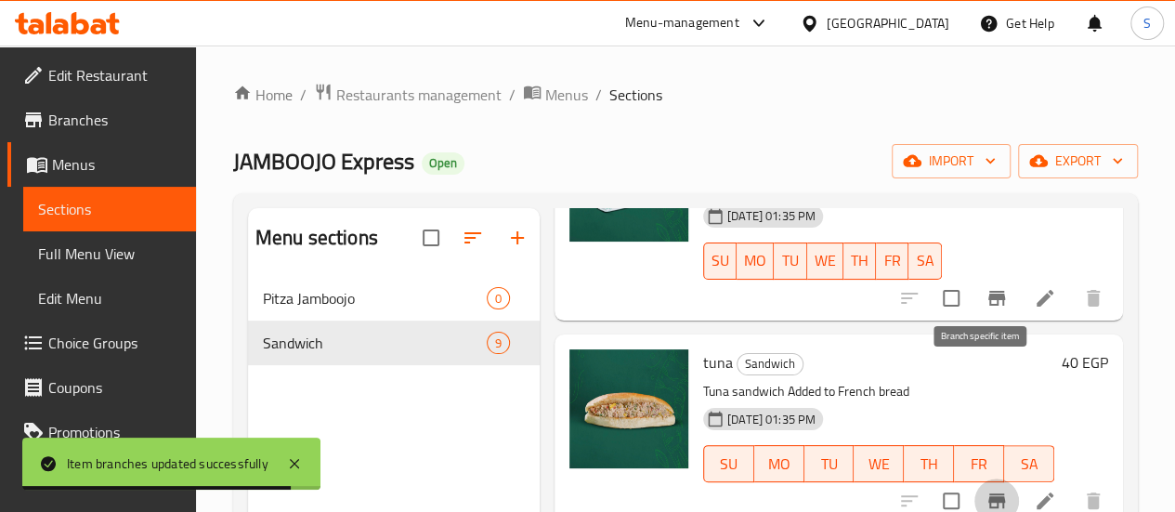
click at [981, 479] on button "Branch-specific-item" at bounding box center [997, 501] width 45 height 45
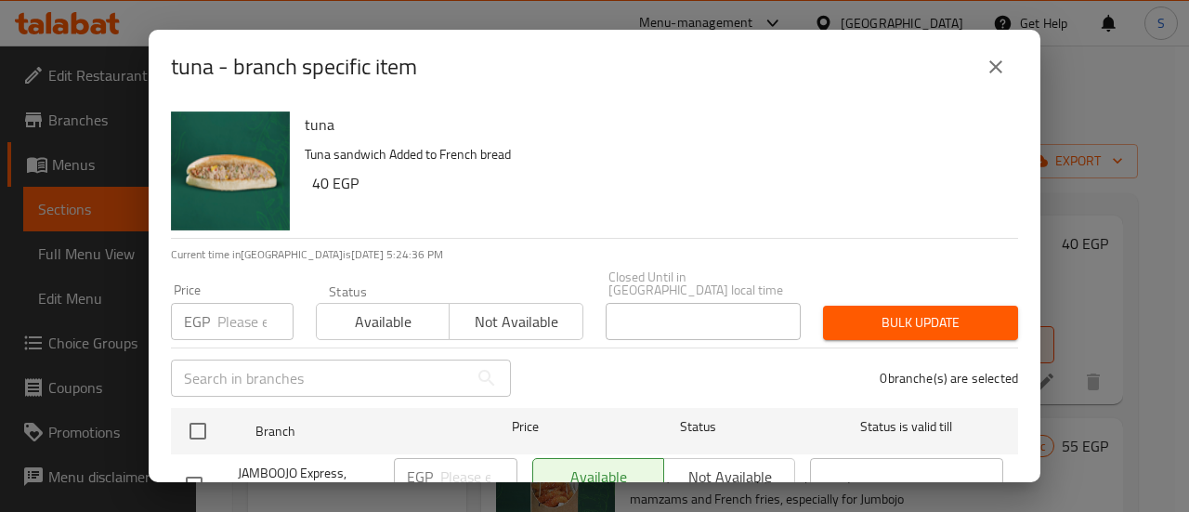
click at [229, 308] on input "number" at bounding box center [255, 321] width 76 height 37
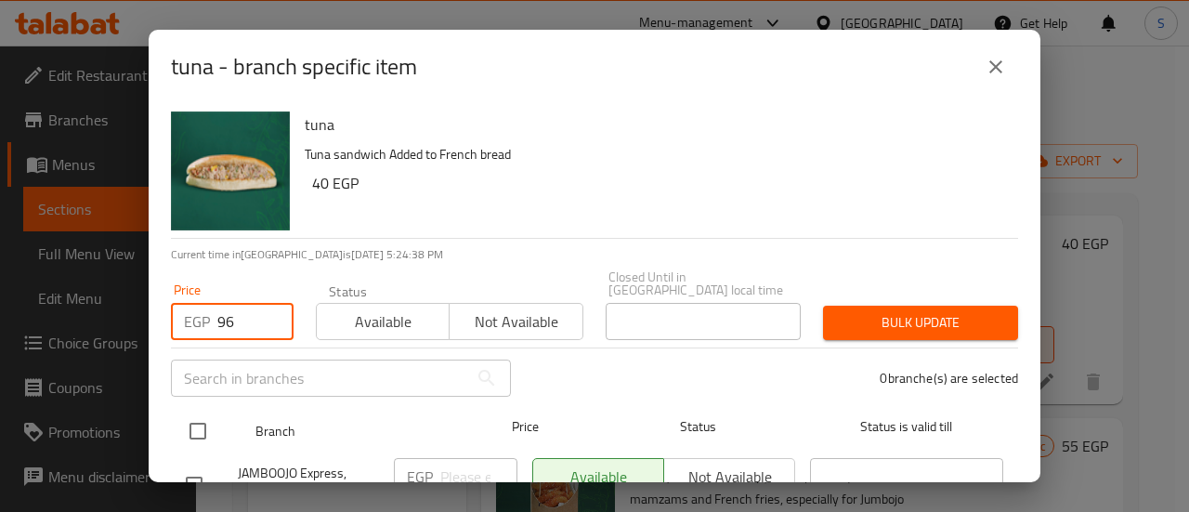
type input "96"
click at [197, 412] on input "checkbox" at bounding box center [197, 431] width 39 height 39
checkbox input "true"
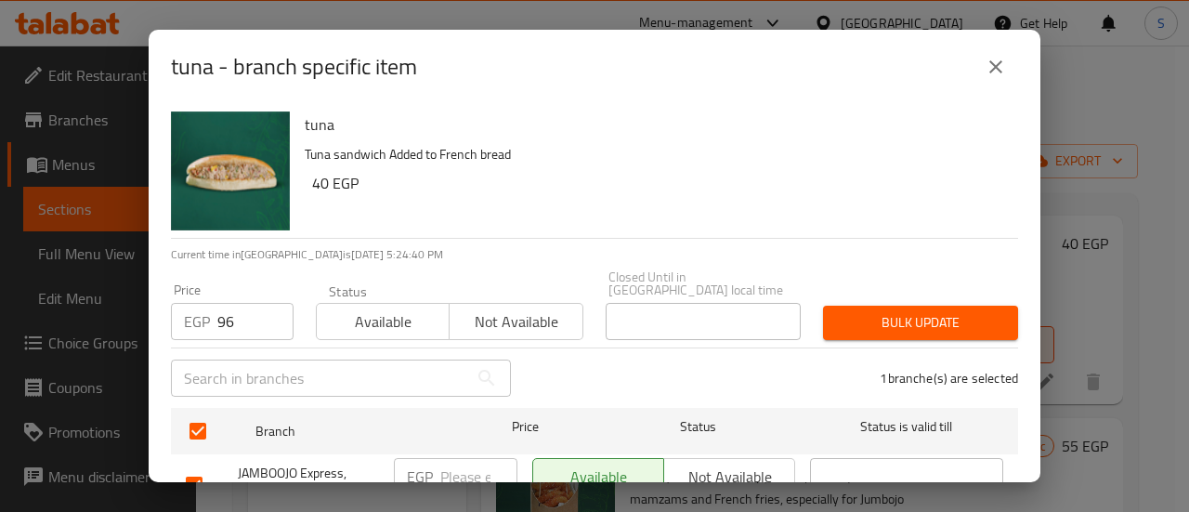
click at [948, 311] on span "Bulk update" at bounding box center [920, 322] width 165 height 23
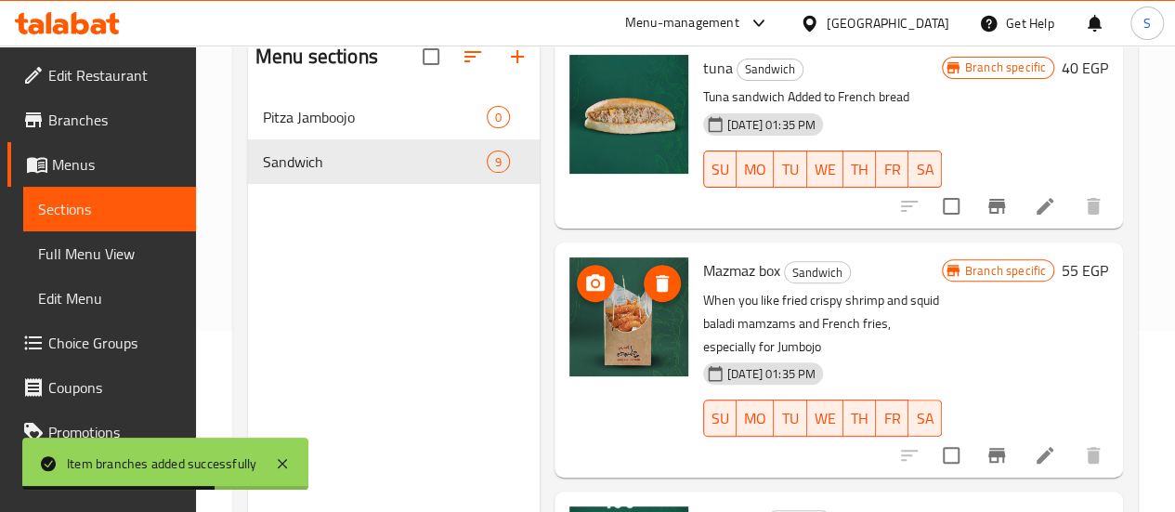
scroll to position [182, 0]
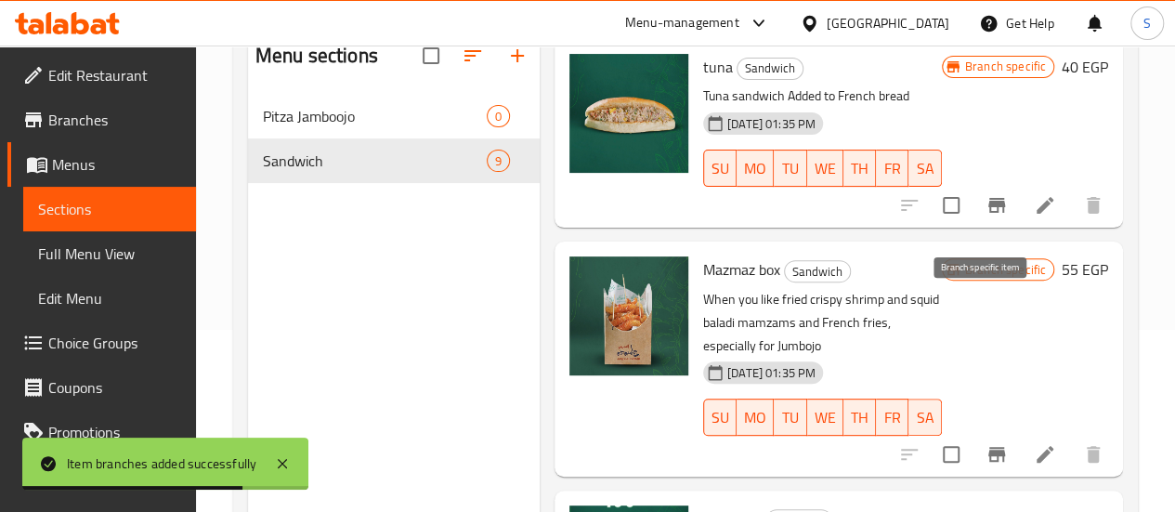
click at [989, 447] on icon "Branch-specific-item" at bounding box center [997, 454] width 17 height 15
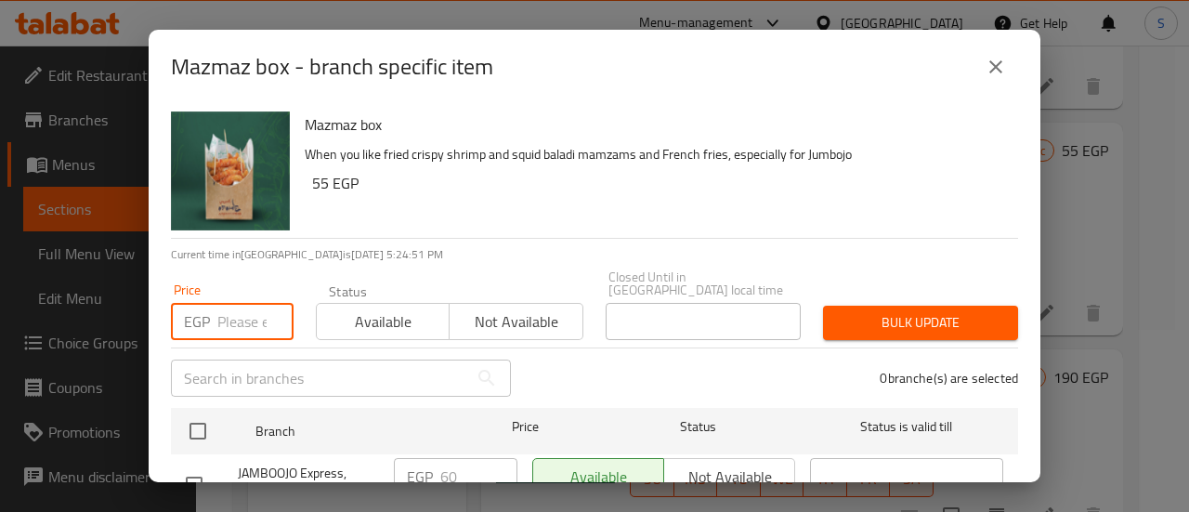
click at [245, 303] on input "number" at bounding box center [255, 321] width 76 height 37
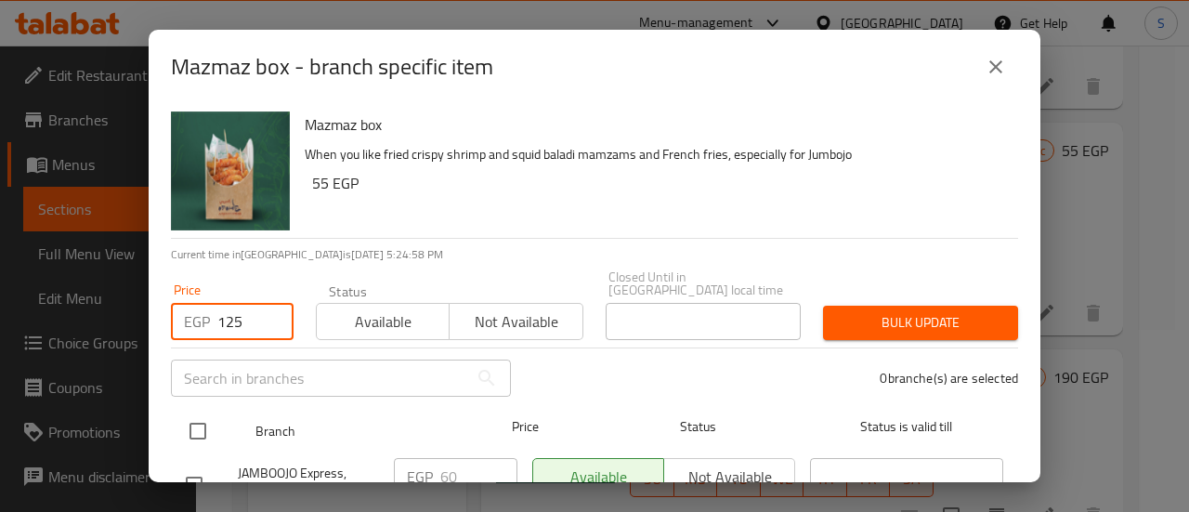
type input "125"
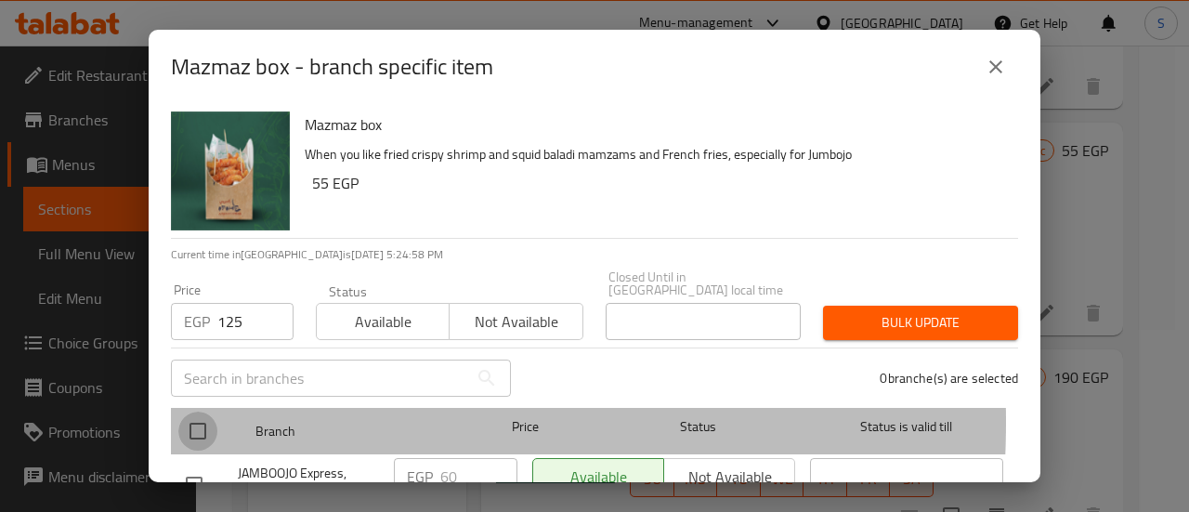
click at [203, 412] on input "checkbox" at bounding box center [197, 431] width 39 height 39
checkbox input "true"
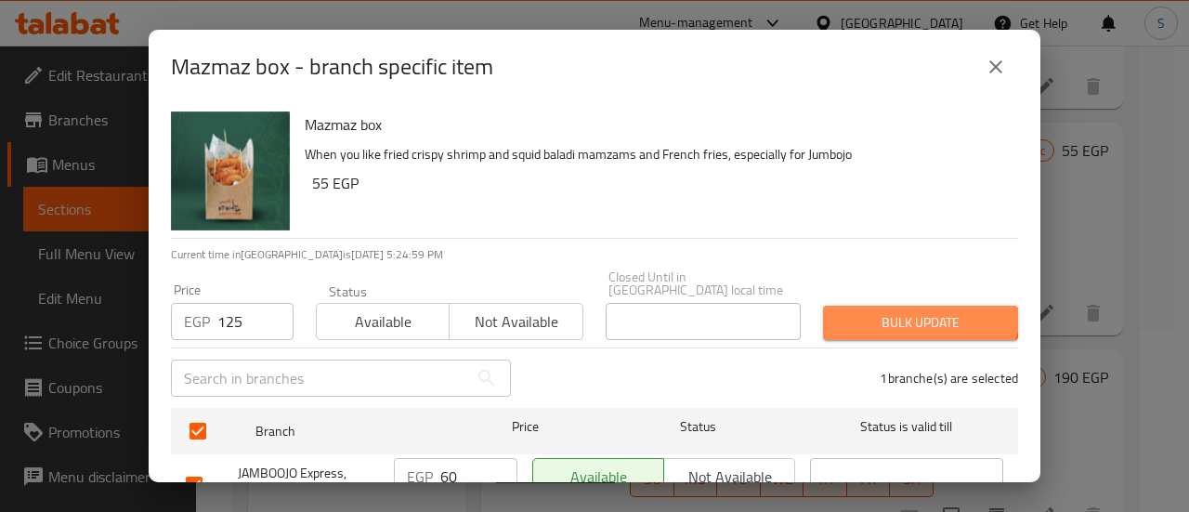
click at [904, 306] on button "Bulk update" at bounding box center [920, 323] width 195 height 34
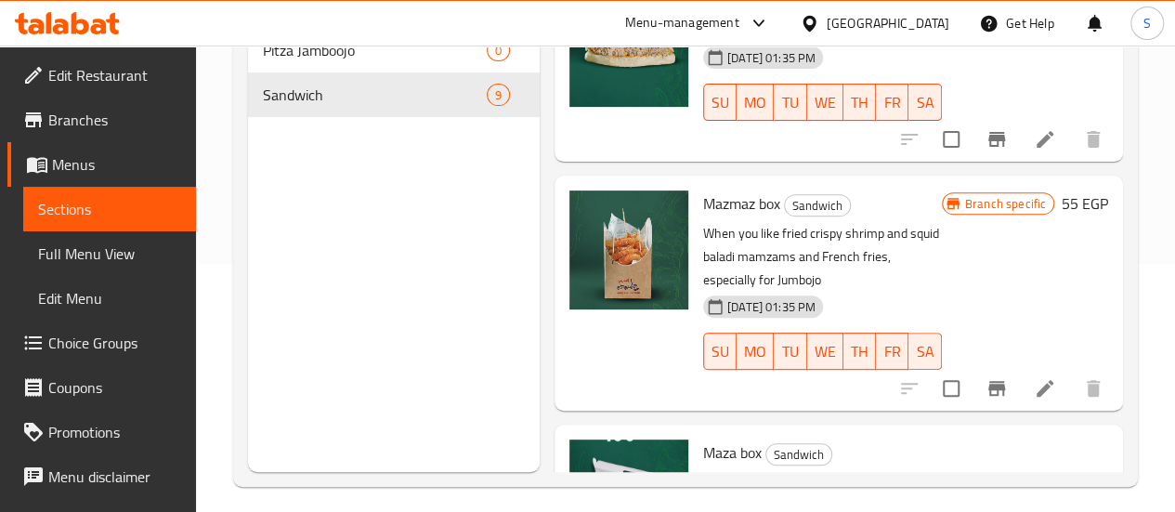
scroll to position [260, 0]
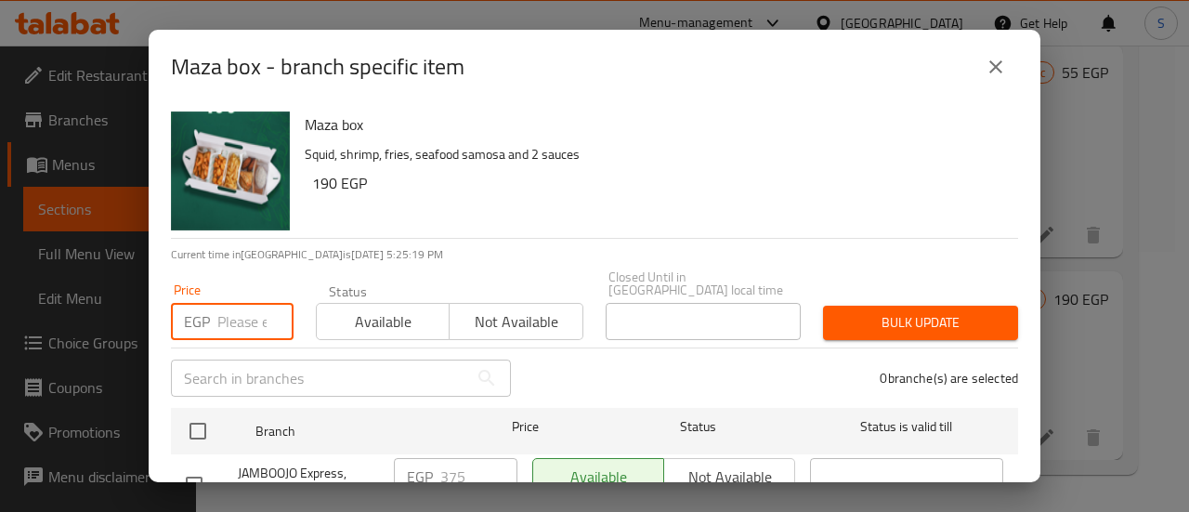
click at [231, 305] on input "number" at bounding box center [255, 321] width 76 height 37
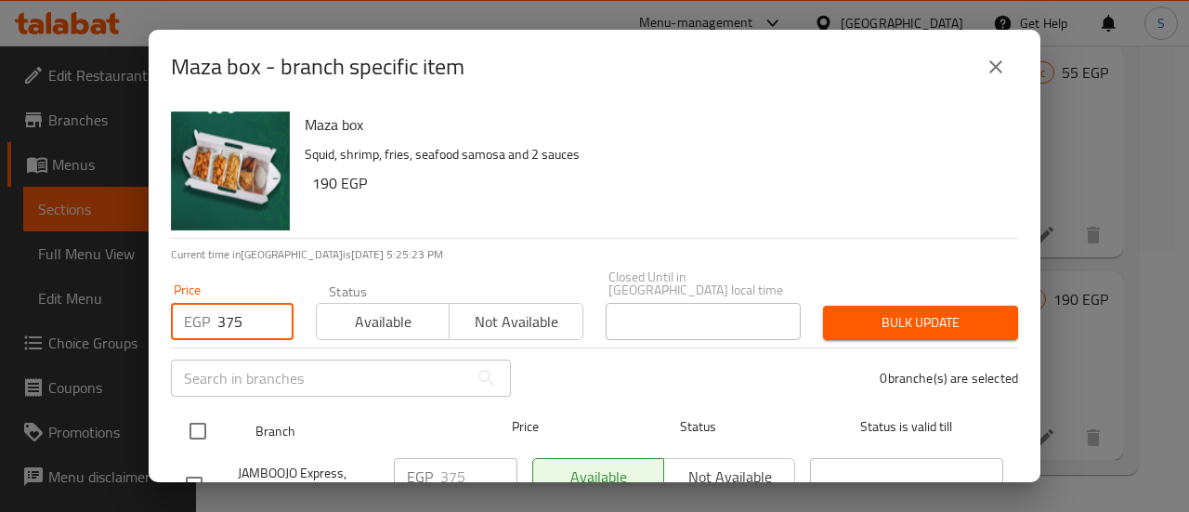
type input "375"
click at [204, 413] on input "checkbox" at bounding box center [197, 431] width 39 height 39
checkbox input "true"
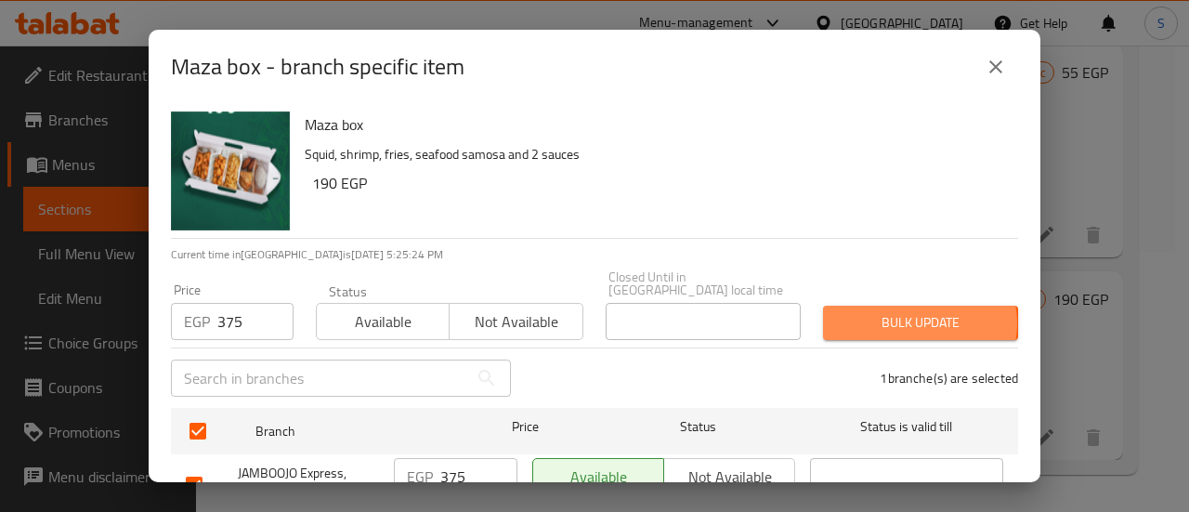
click at [906, 311] on span "Bulk update" at bounding box center [920, 322] width 165 height 23
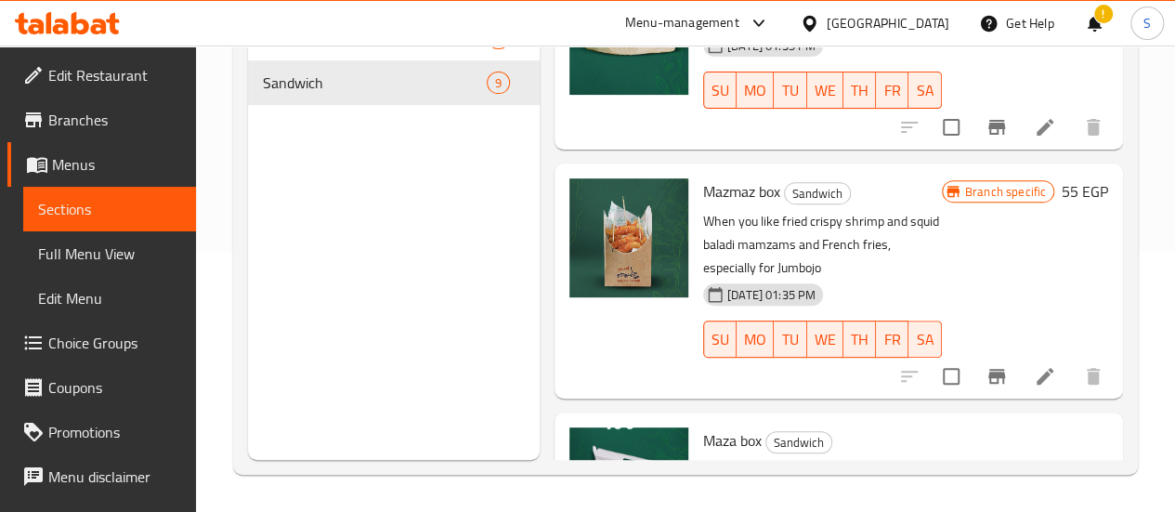
scroll to position [0, 0]
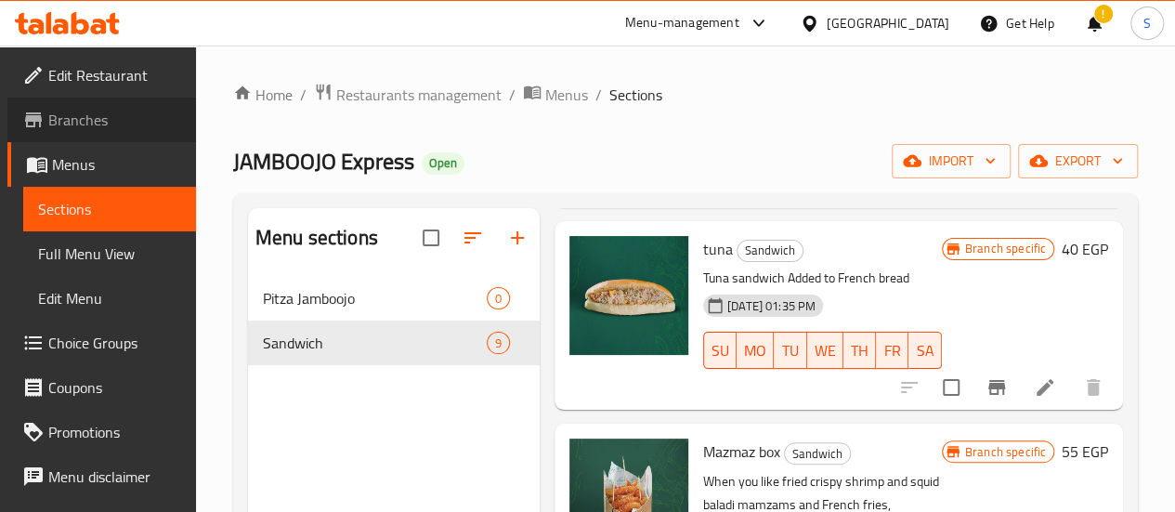
click at [127, 106] on link "Branches" at bounding box center [101, 120] width 189 height 45
